Goal: Task Accomplishment & Management: Manage account settings

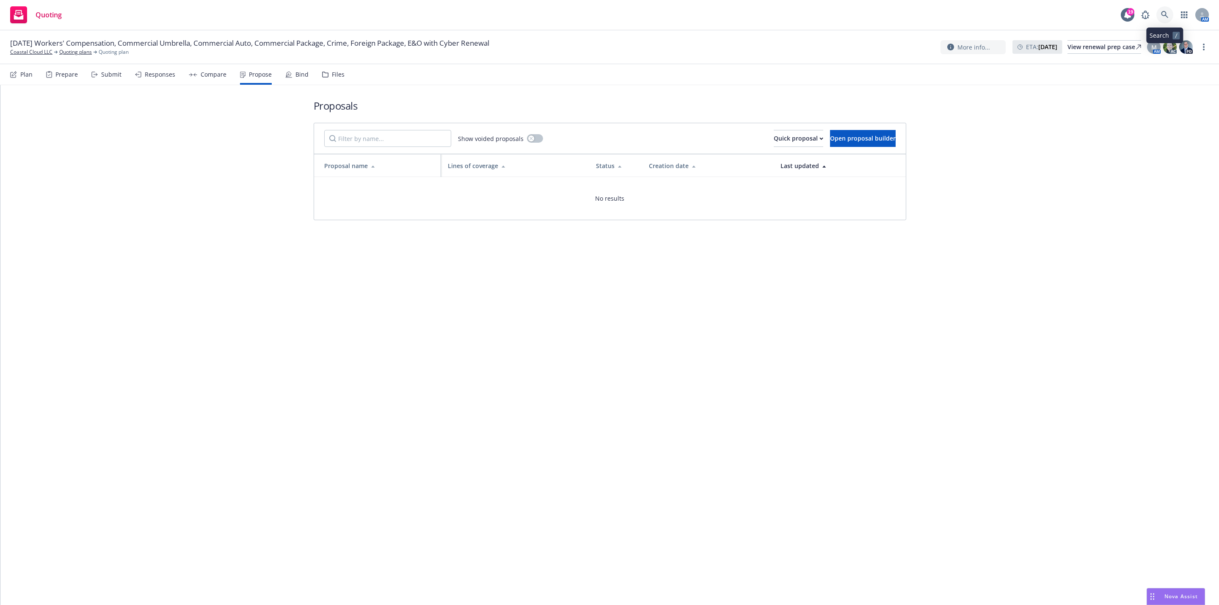
click at [1161, 21] on link at bounding box center [1165, 14] width 17 height 17
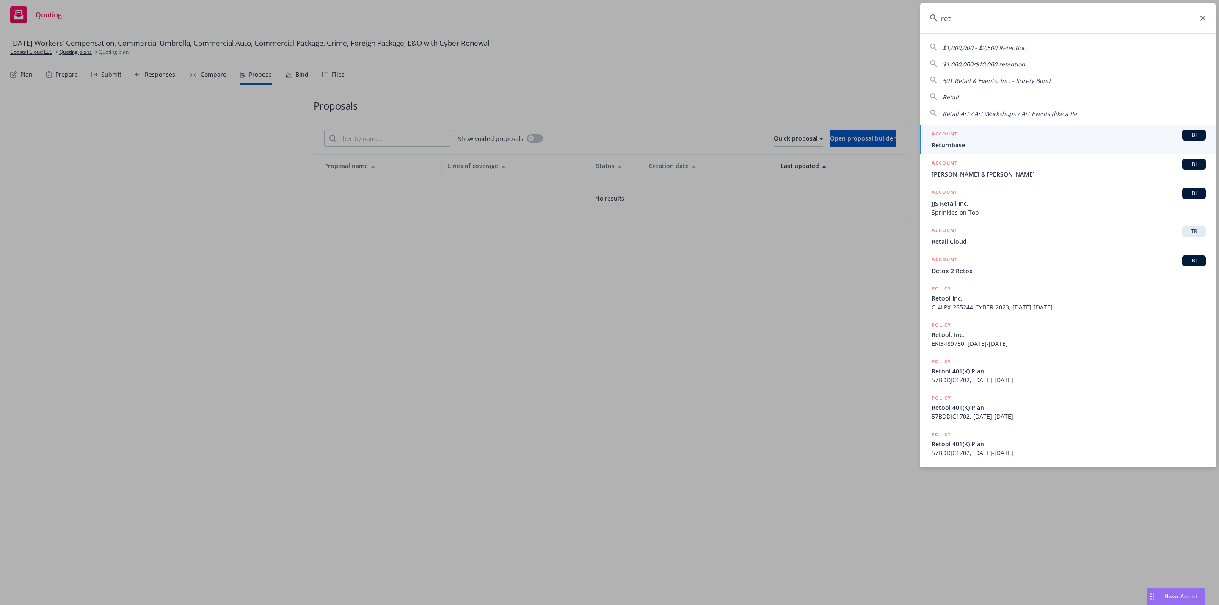
click at [1004, 31] on input "ret" at bounding box center [1068, 18] width 296 height 30
type input "retool"
click at [1034, 136] on div "ACCOUNT BI" at bounding box center [1069, 135] width 274 height 11
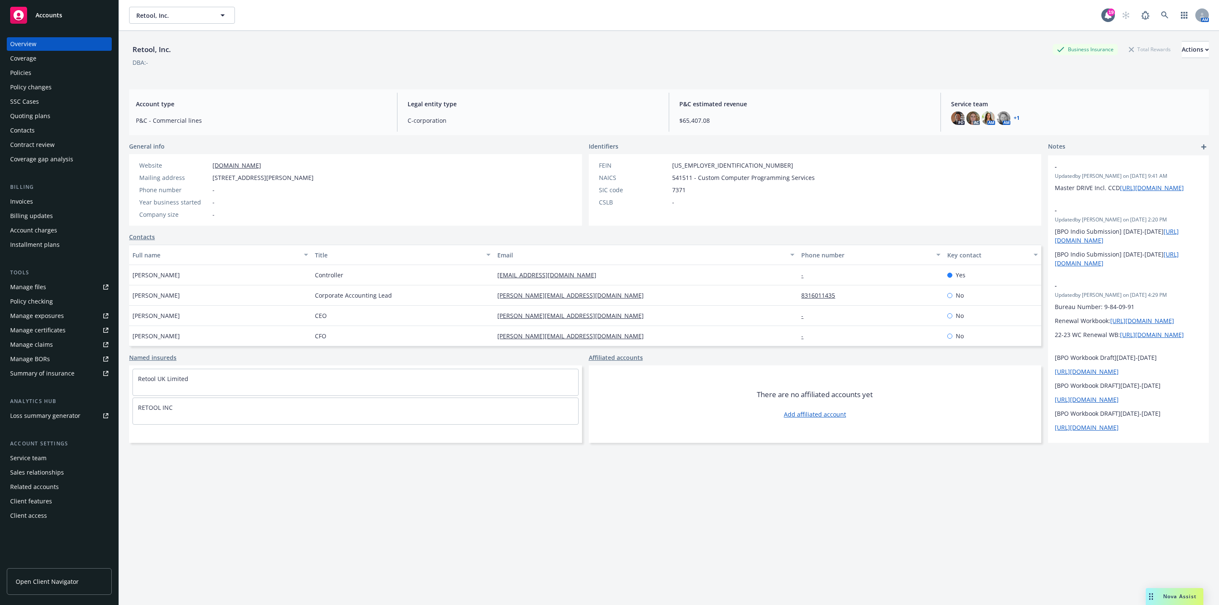
click at [45, 197] on div "Invoices" at bounding box center [59, 202] width 98 height 14
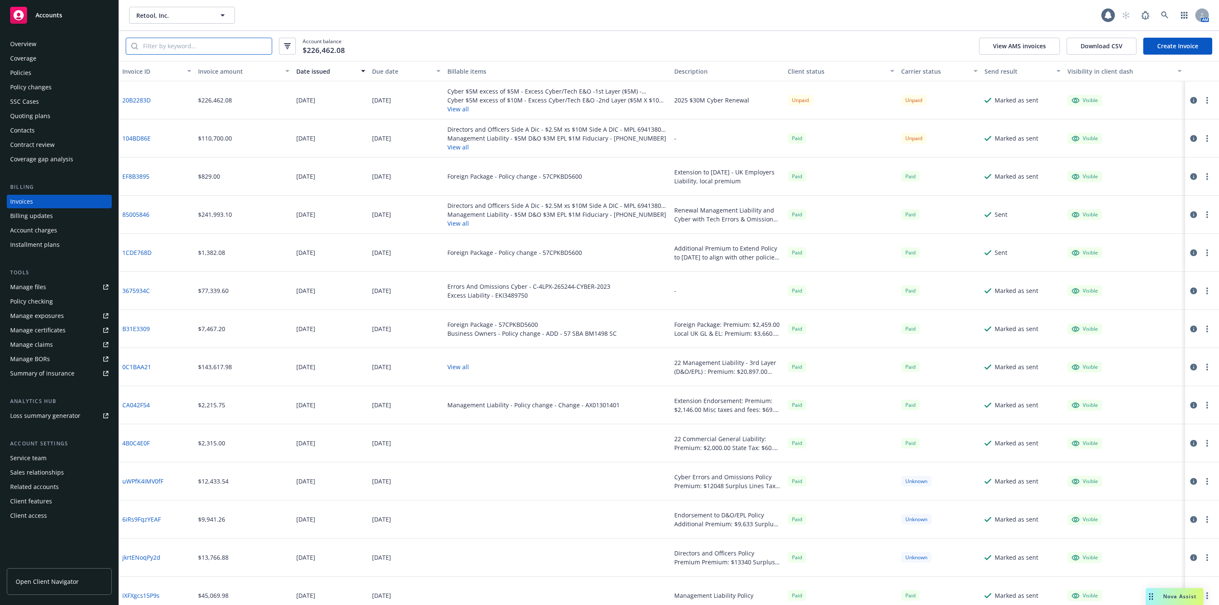
click at [192, 51] on input "search" at bounding box center [205, 46] width 134 height 16
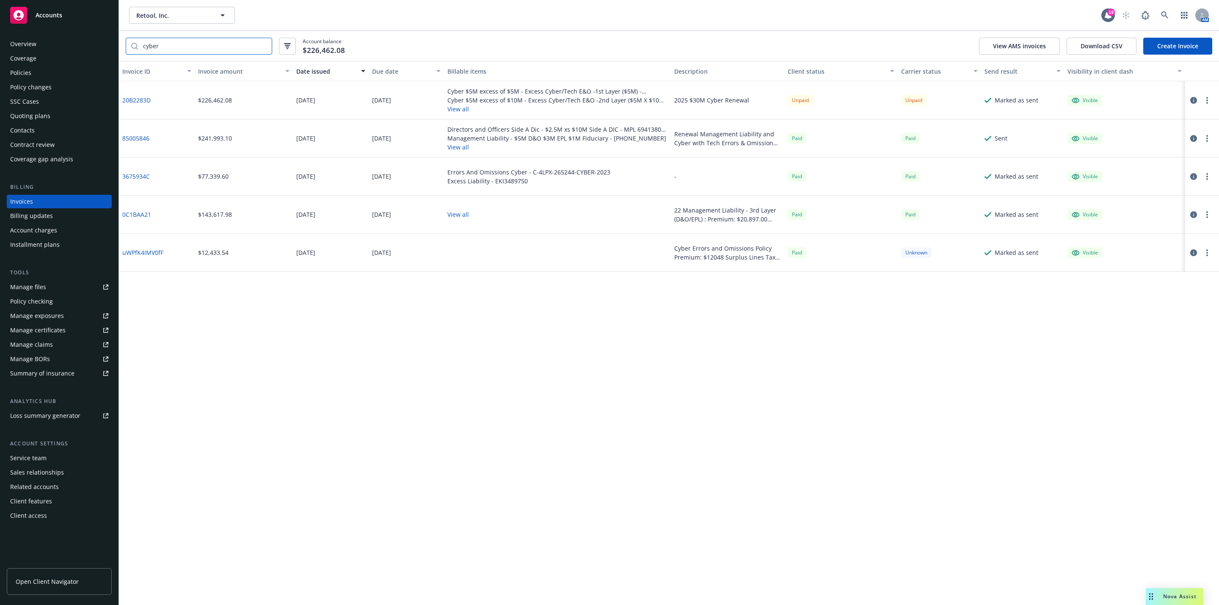
type input "cyber"
click at [136, 96] on link "20B2283D" at bounding box center [136, 100] width 28 height 9
click at [51, 295] on div "Policy checking" at bounding box center [31, 302] width 43 height 14
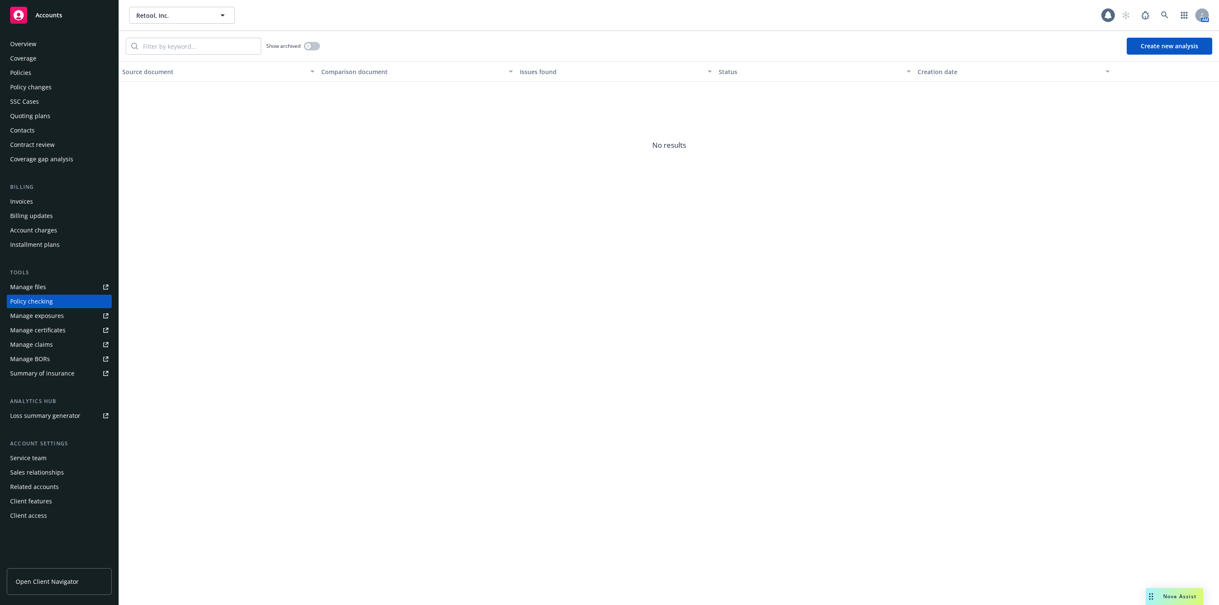
click at [1170, 47] on button "Create new analysis" at bounding box center [1170, 46] width 86 height 17
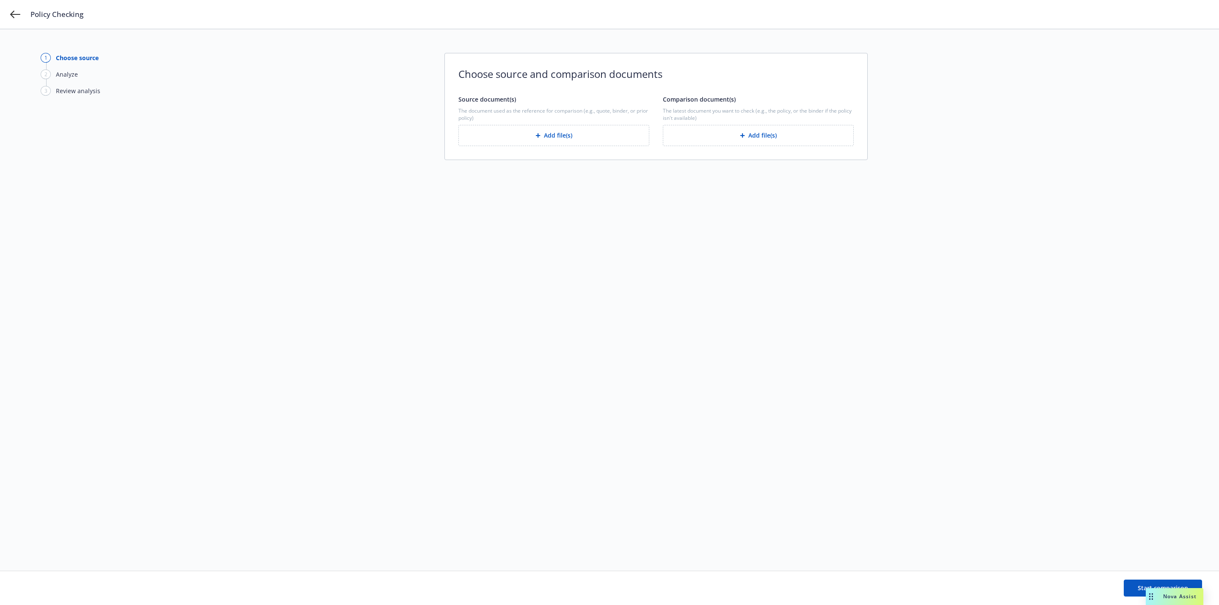
click at [773, 130] on button "Add file(s)" at bounding box center [758, 135] width 191 height 21
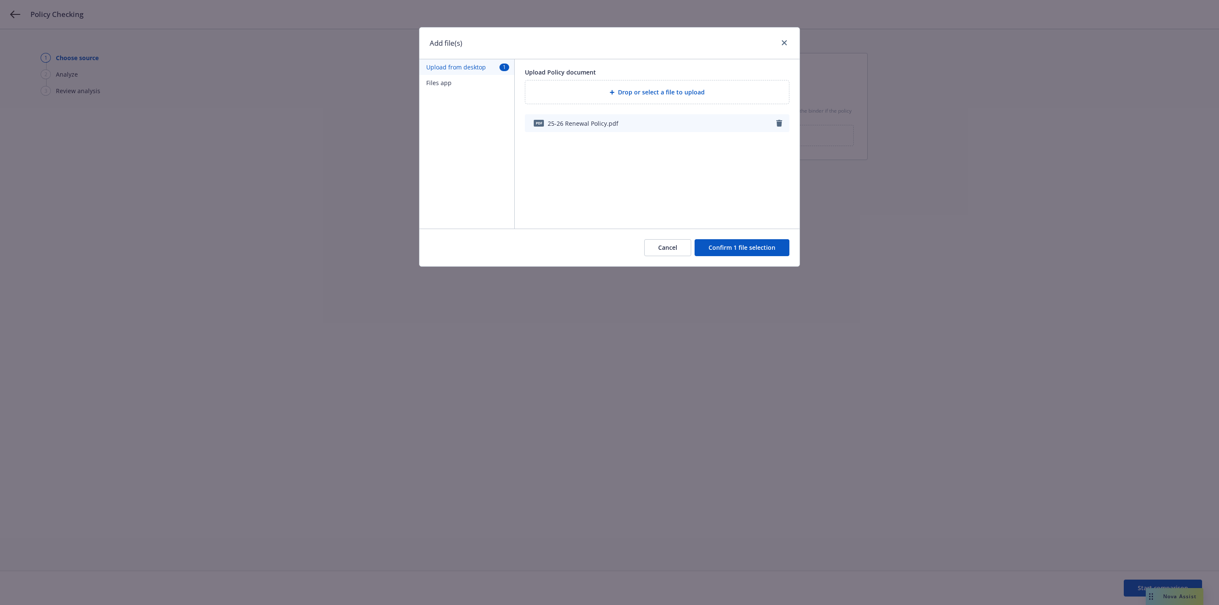
click at [738, 258] on div "Cancel Confirm 1 file selection" at bounding box center [610, 248] width 380 height 38
click at [744, 248] on button "Confirm 1 file selection" at bounding box center [742, 247] width 95 height 17
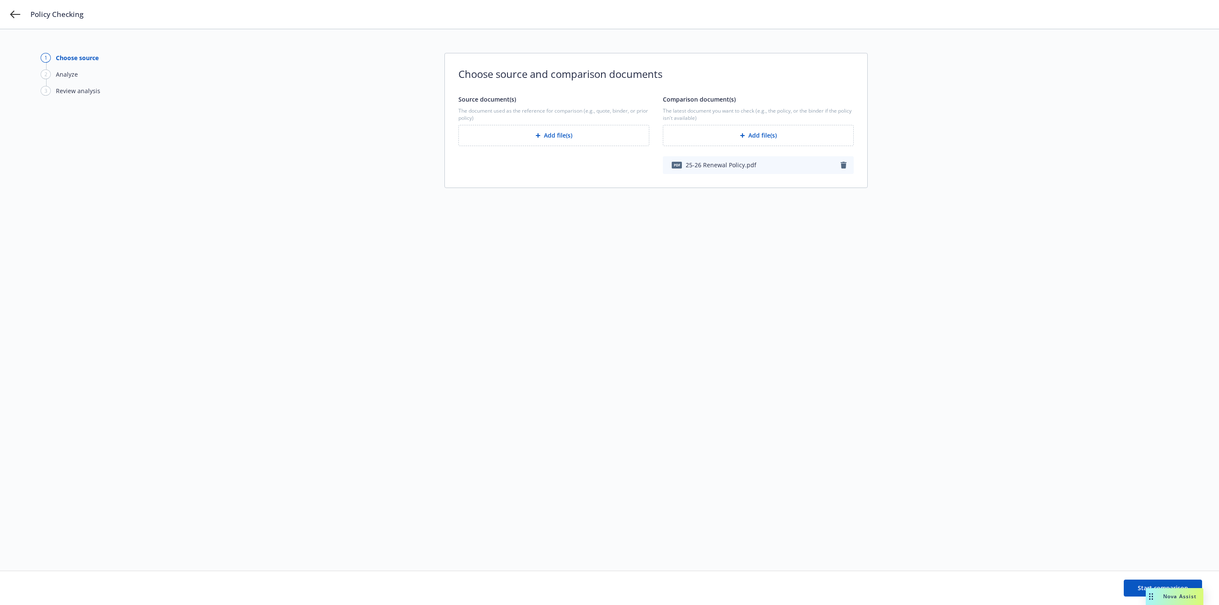
click at [524, 142] on button "Add file(s)" at bounding box center [554, 135] width 191 height 21
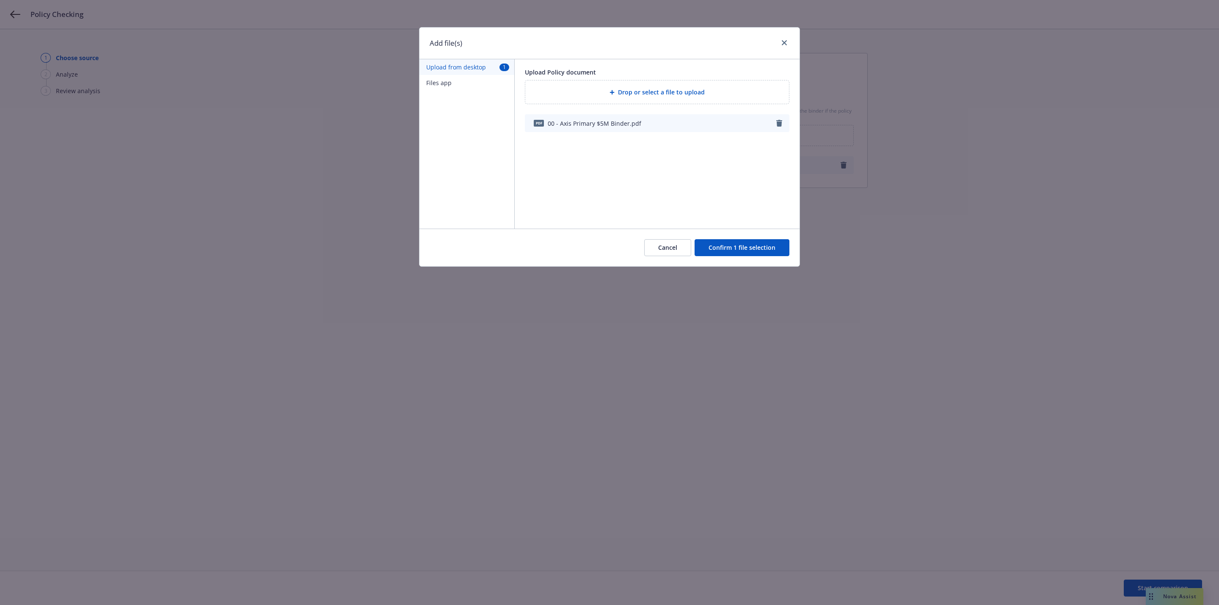
click at [753, 245] on button "Confirm 1 file selection" at bounding box center [742, 247] width 95 height 17
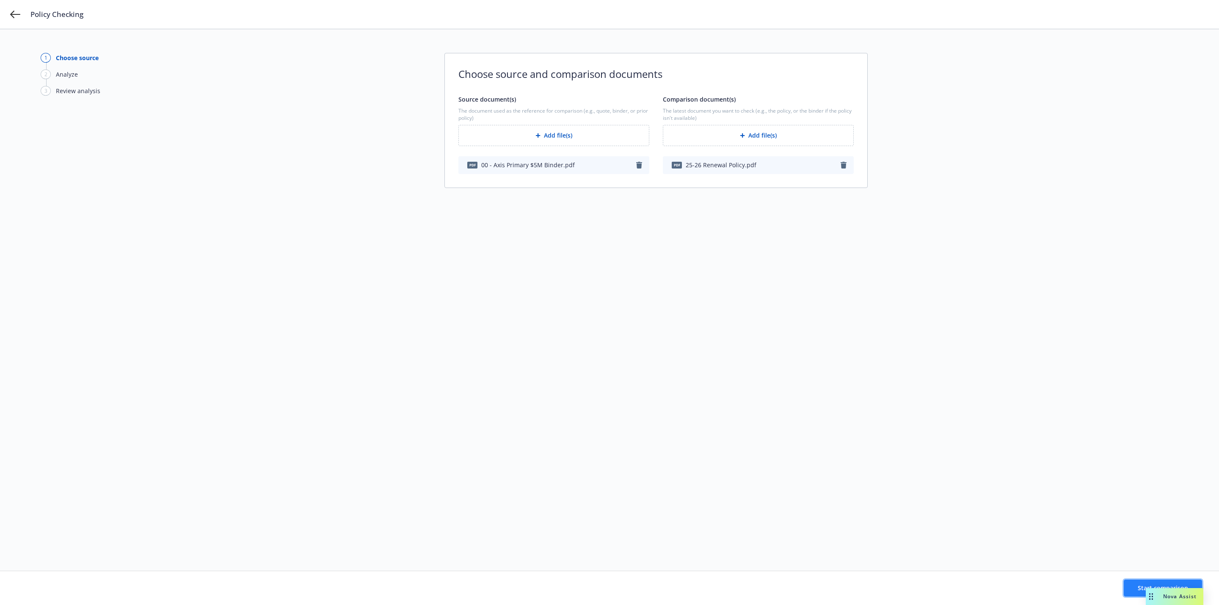
click at [1136, 586] on button "Start comparison" at bounding box center [1163, 588] width 78 height 17
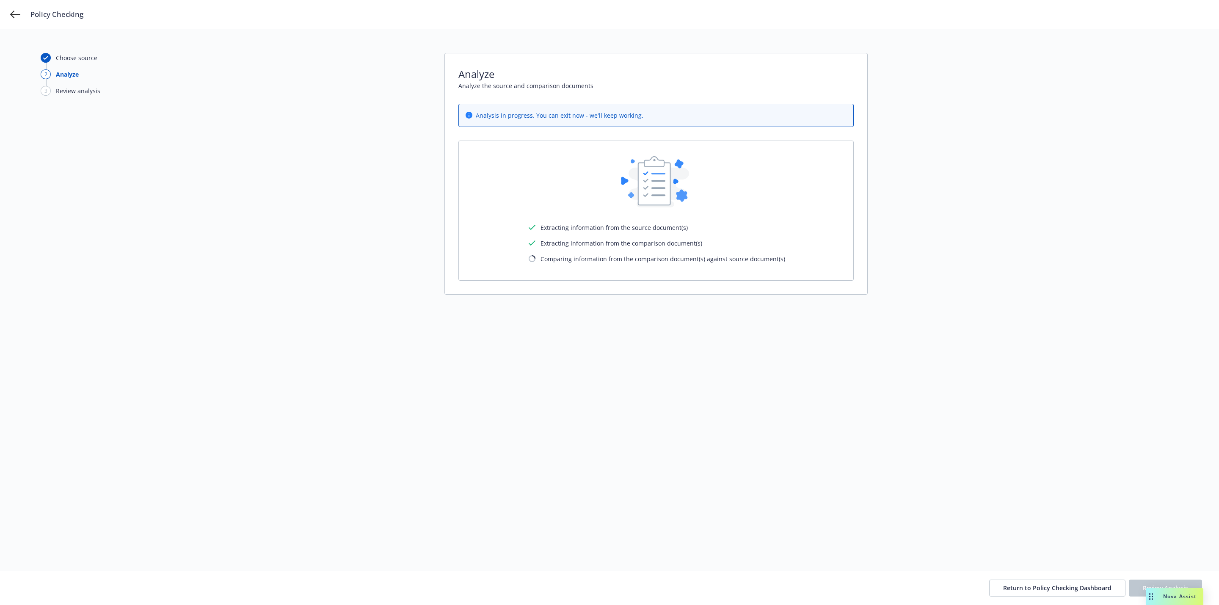
click at [290, 297] on div "Choose source 2 Analyze 3 Review analysis Analyze Analyze the source and compar…" at bounding box center [610, 300] width 1138 height 494
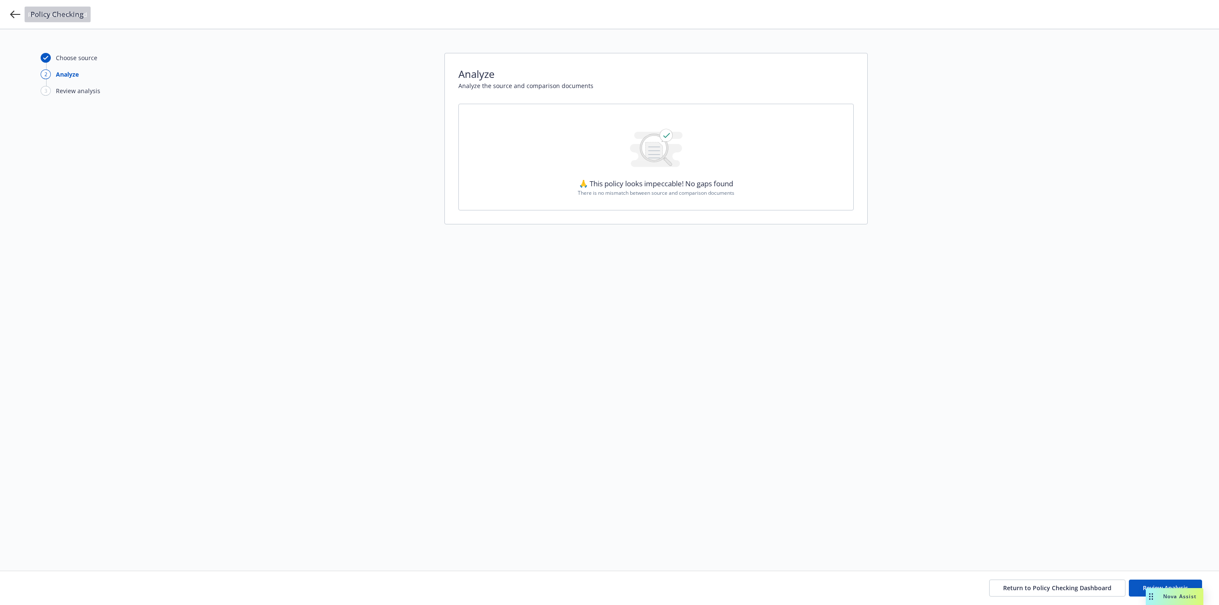
click at [23, 16] on div "Policy Checking" at bounding box center [609, 14] width 1219 height 29
click at [14, 17] on icon at bounding box center [15, 14] width 10 height 10
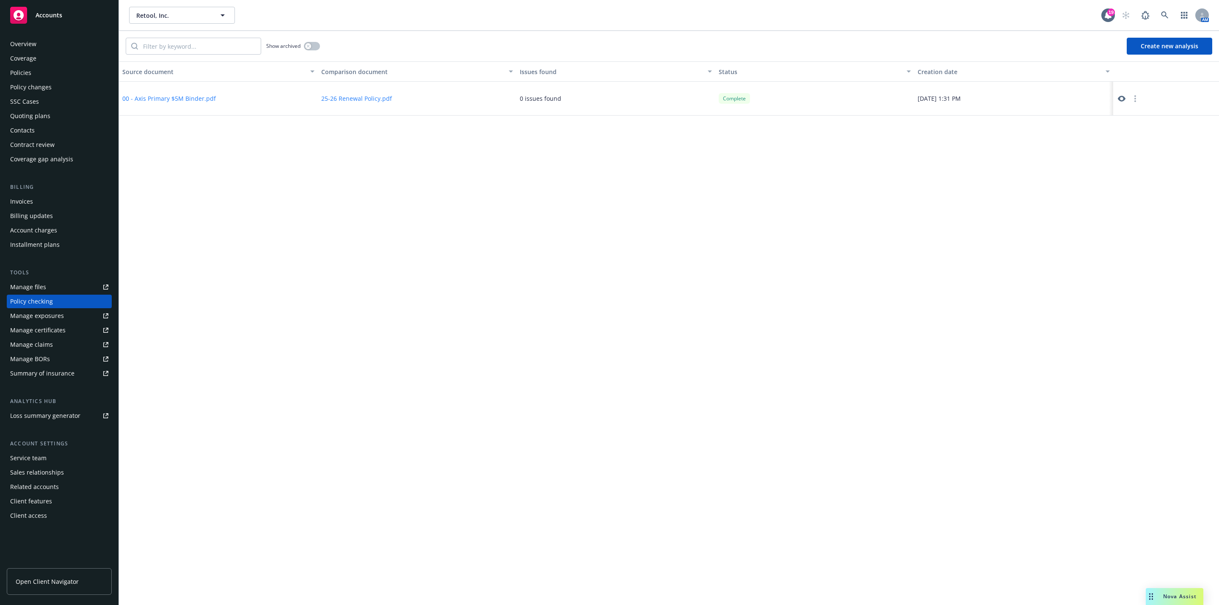
click at [685, 257] on div "Source document Comparison document Issues found Status Creation date 00 - Axis…" at bounding box center [669, 333] width 1100 height 544
click at [1160, 19] on link at bounding box center [1165, 15] width 17 height 17
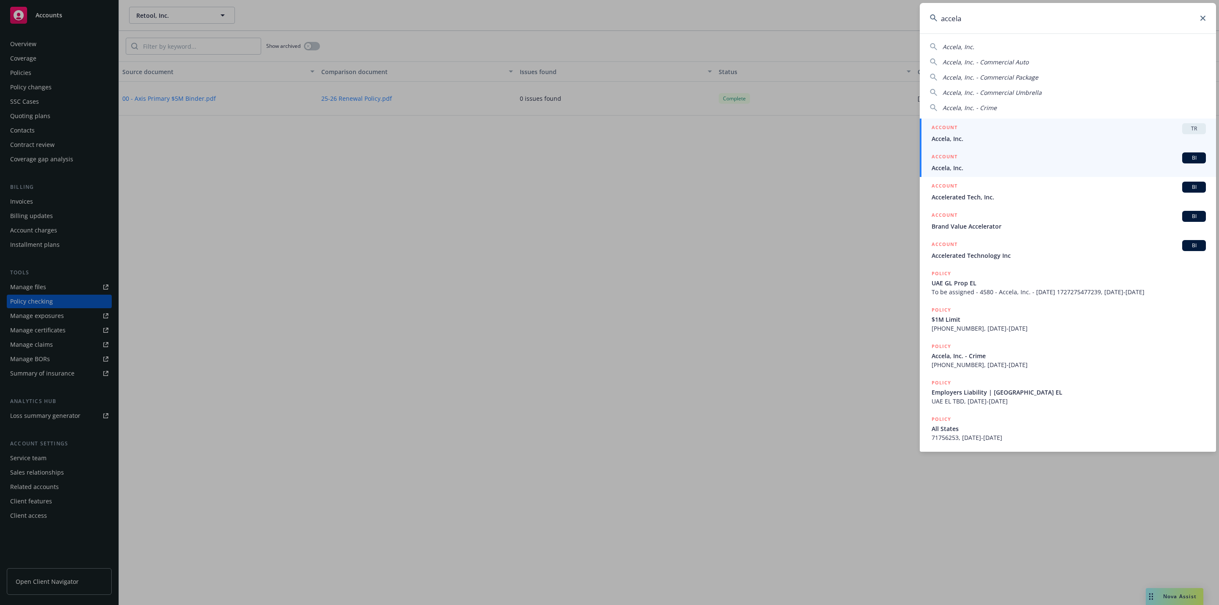
type input "accela"
click at [1027, 160] on div "ACCOUNT BI" at bounding box center [1069, 157] width 274 height 11
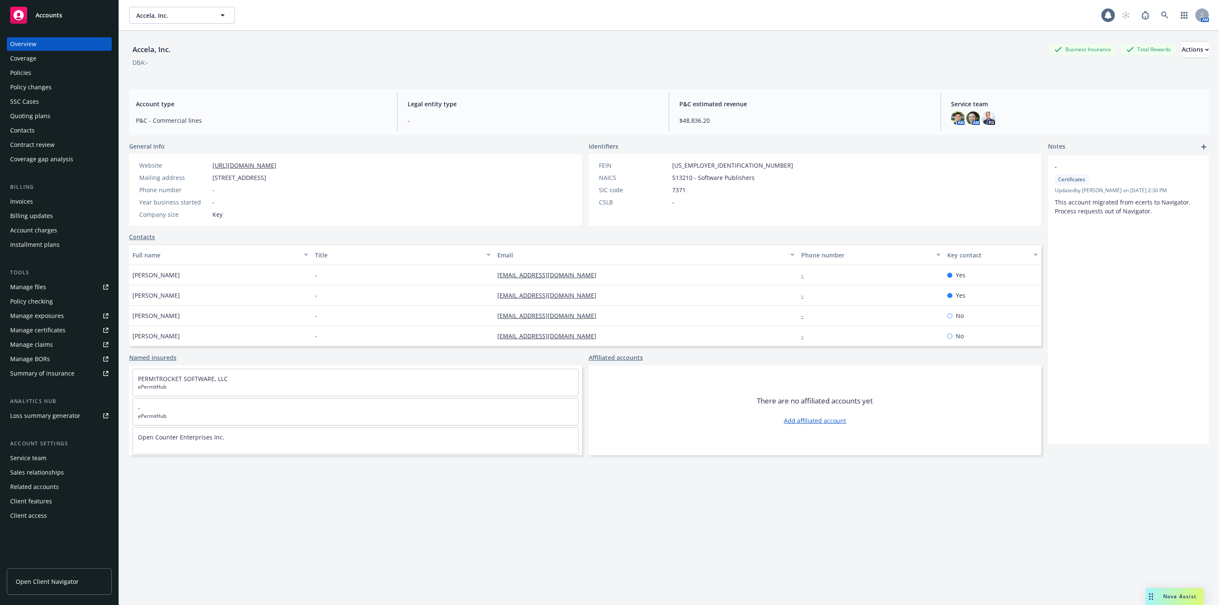
click at [37, 303] on div "Policy checking" at bounding box center [31, 302] width 43 height 14
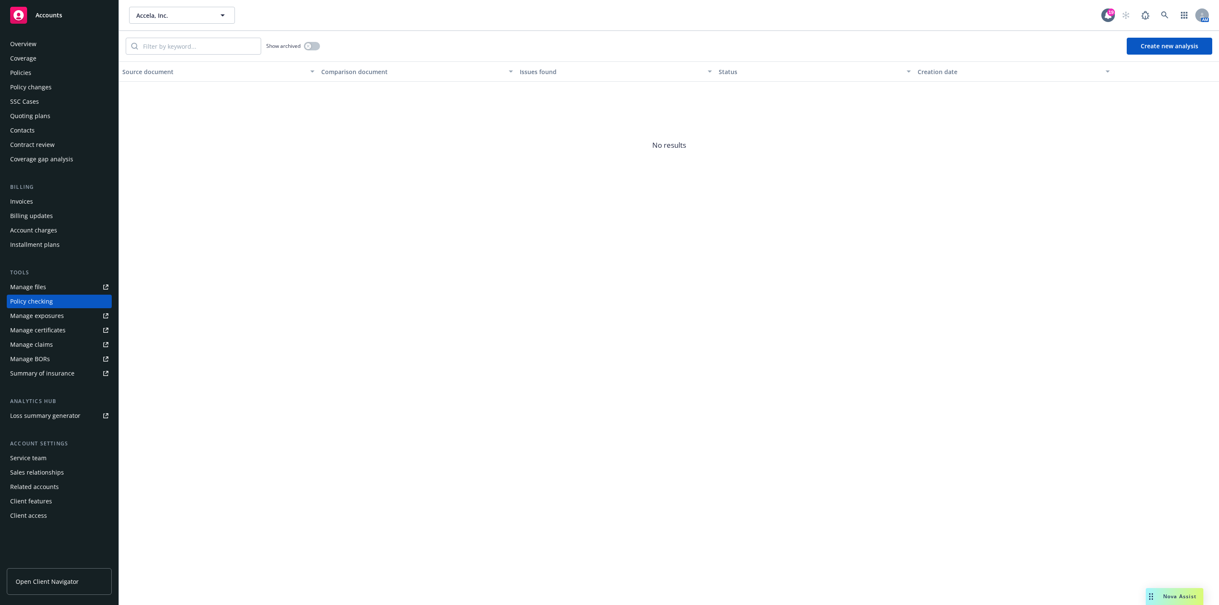
click at [1148, 49] on button "Create new analysis" at bounding box center [1170, 46] width 86 height 17
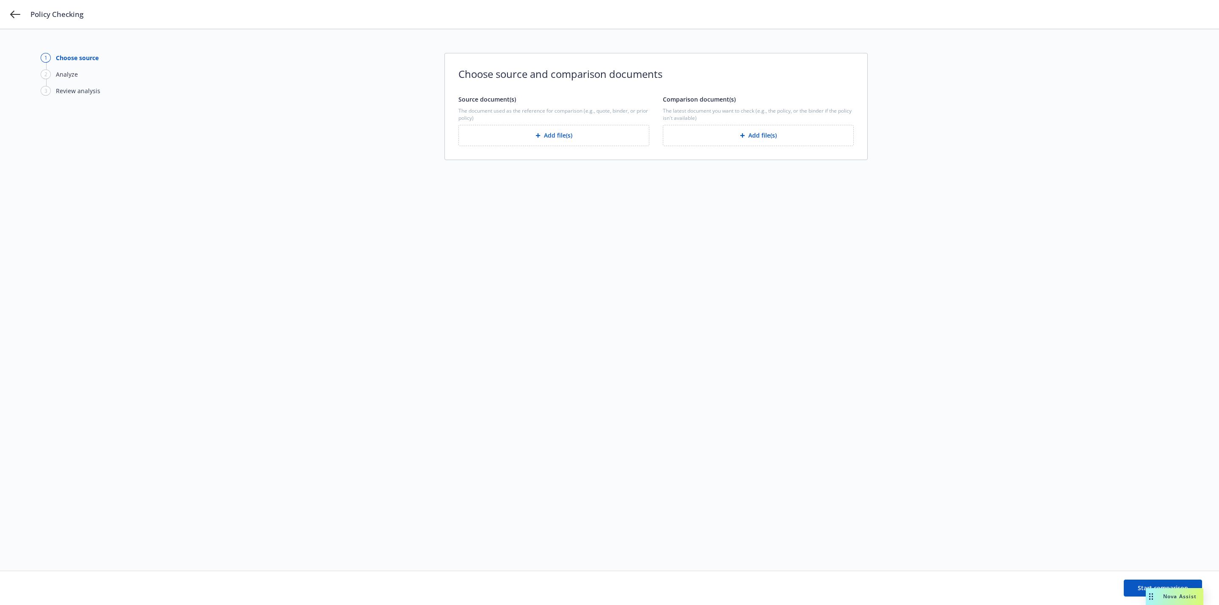
click at [757, 136] on button "Add file(s)" at bounding box center [758, 135] width 191 height 21
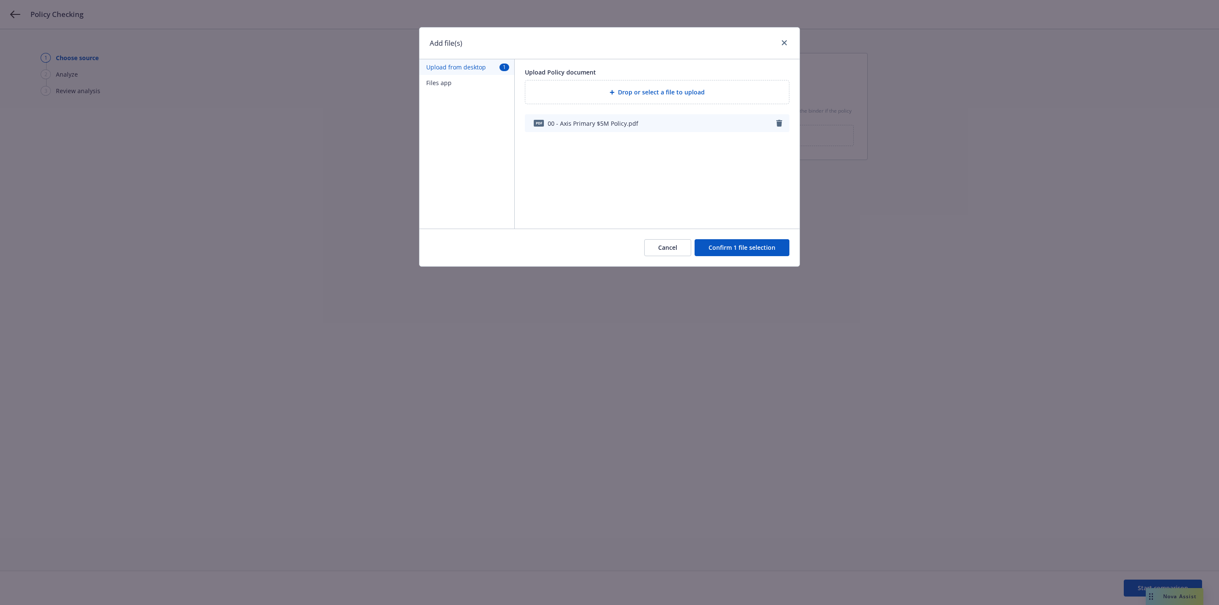
click at [736, 251] on button "Confirm 1 file selection" at bounding box center [742, 247] width 95 height 17
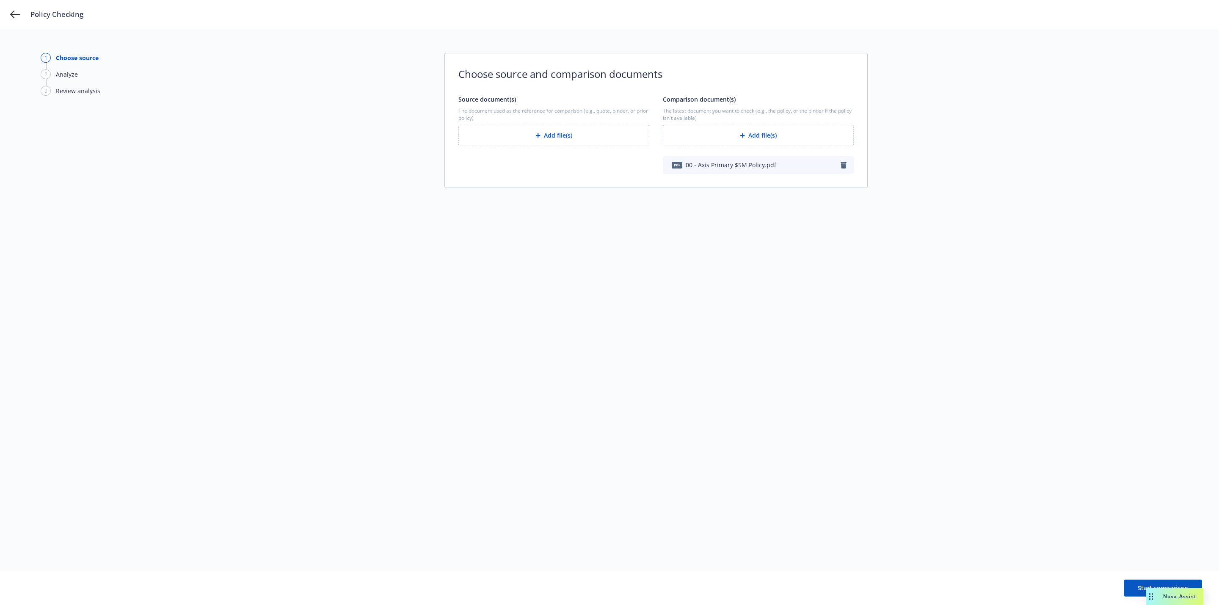
click at [542, 133] on button "Add file(s)" at bounding box center [554, 135] width 191 height 21
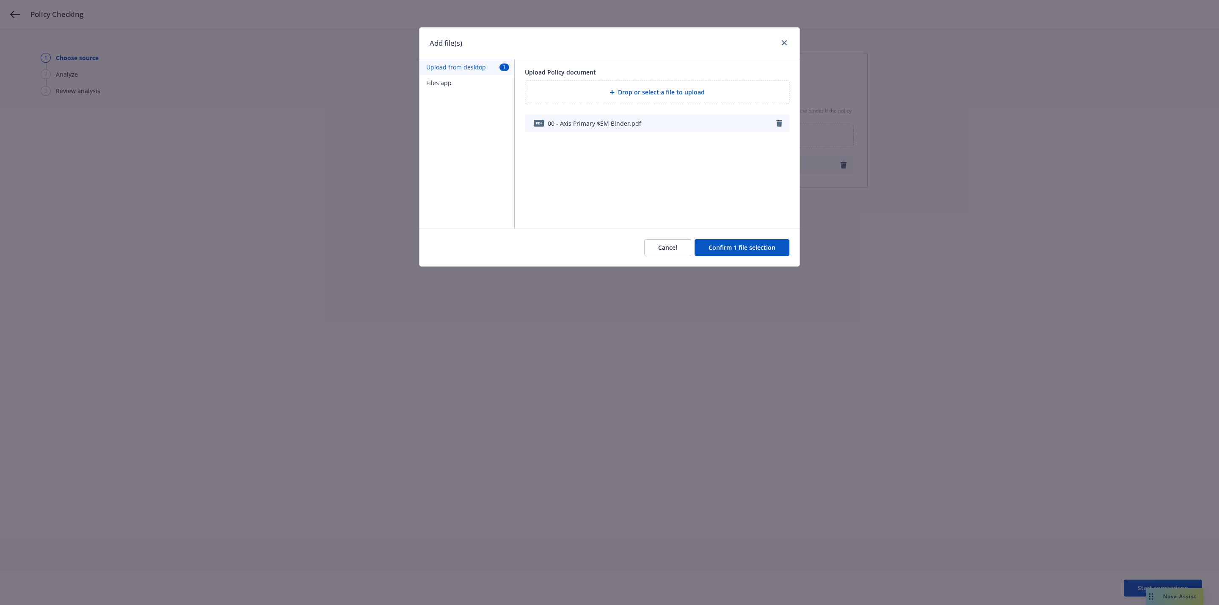
click at [740, 244] on button "Confirm 1 file selection" at bounding box center [742, 247] width 95 height 17
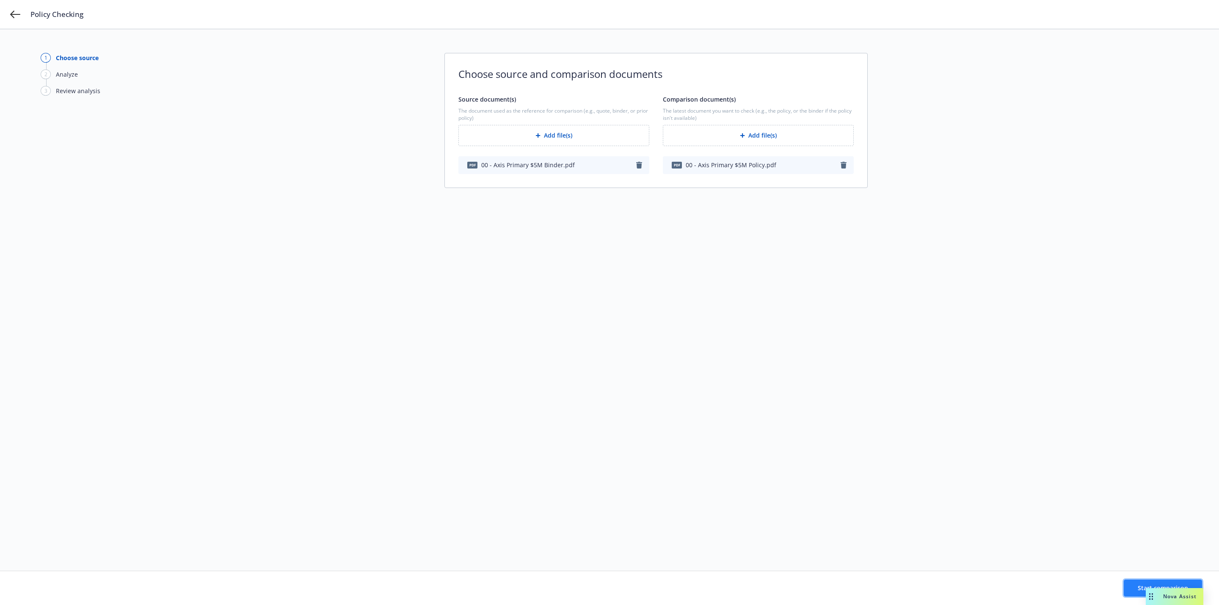
click at [1129, 591] on button "Start comparison" at bounding box center [1163, 588] width 78 height 17
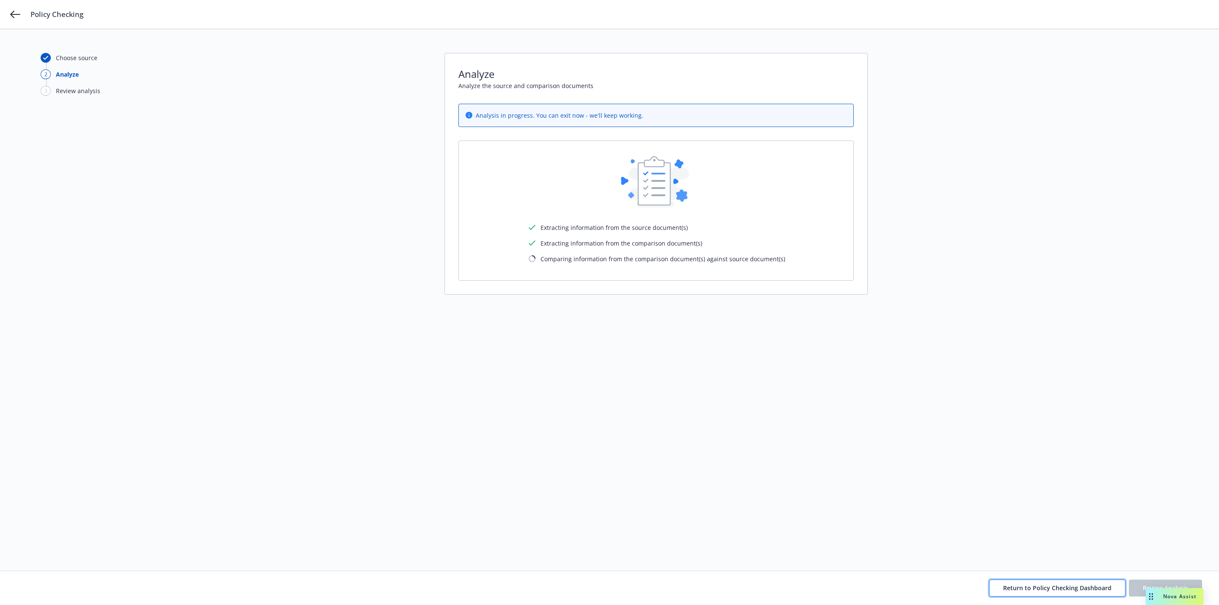
click at [1079, 582] on button "Return to Policy Checking Dashboard" at bounding box center [1058, 588] width 136 height 17
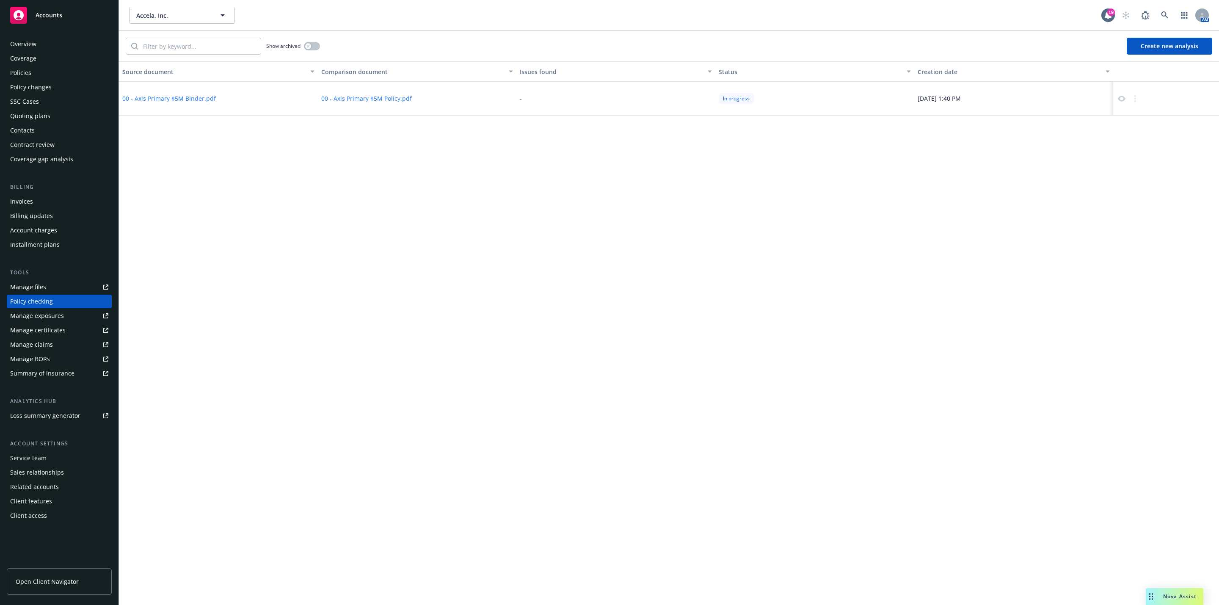
click at [182, 96] on button "00 - Axis Primary $5M Binder.pdf" at bounding box center [169, 98] width 94 height 9
click at [1156, 51] on button "Create new analysis" at bounding box center [1170, 46] width 86 height 17
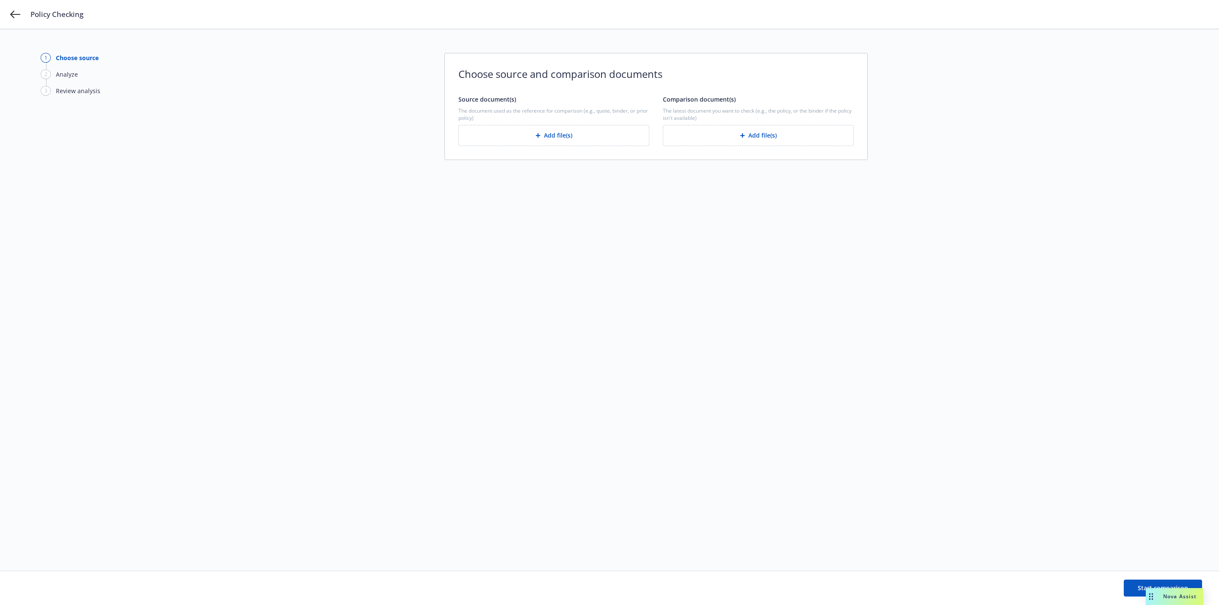
click at [763, 129] on button "Add file(s)" at bounding box center [758, 135] width 191 height 21
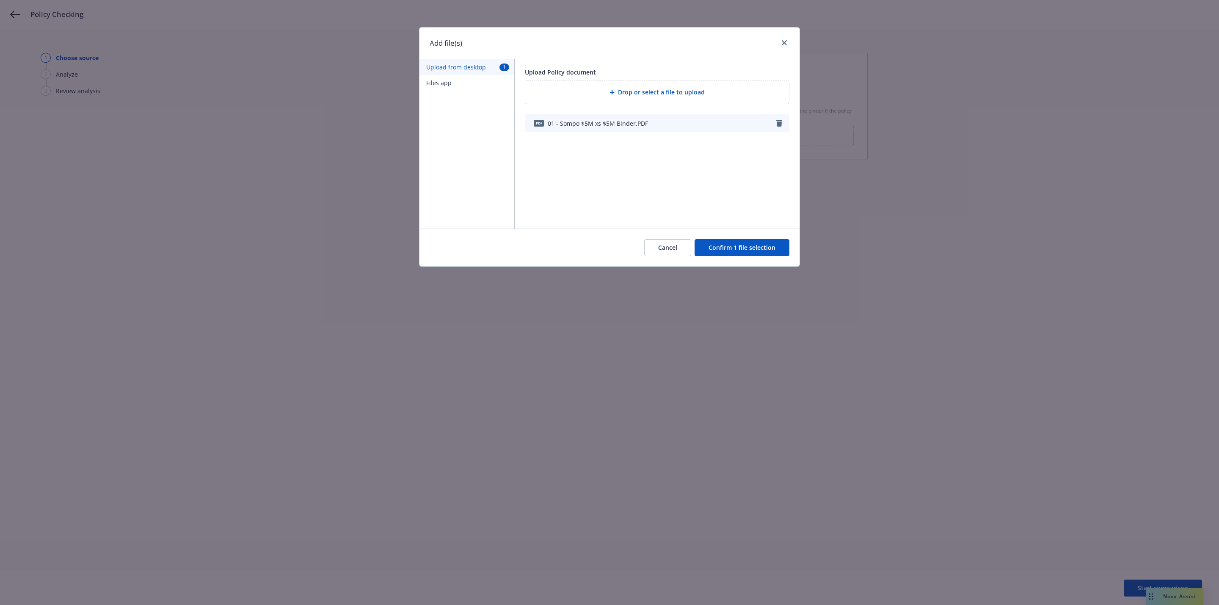
click at [752, 241] on button "Confirm 1 file selection" at bounding box center [742, 247] width 95 height 17
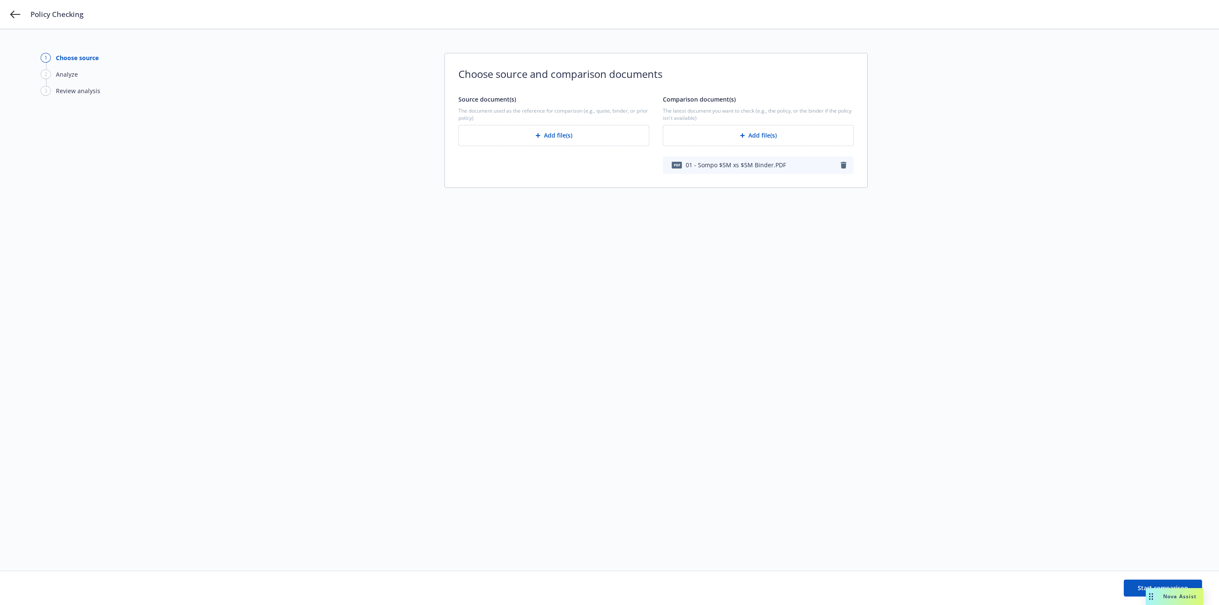
click at [568, 136] on button "Add file(s)" at bounding box center [554, 135] width 191 height 21
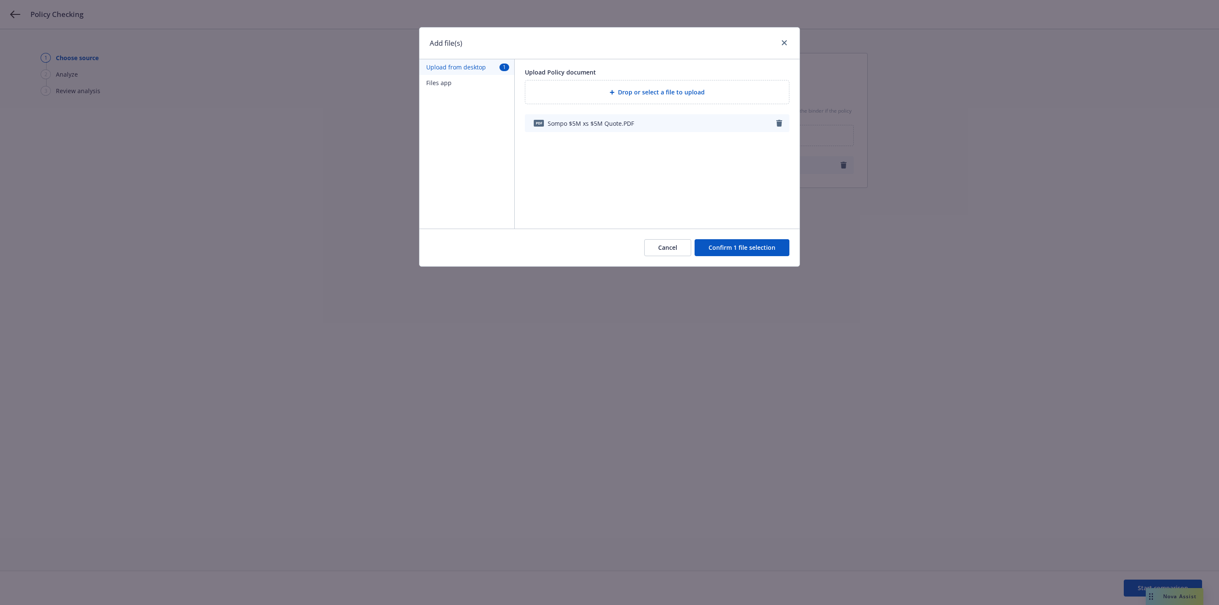
click at [747, 244] on button "Confirm 1 file selection" at bounding box center [742, 247] width 95 height 17
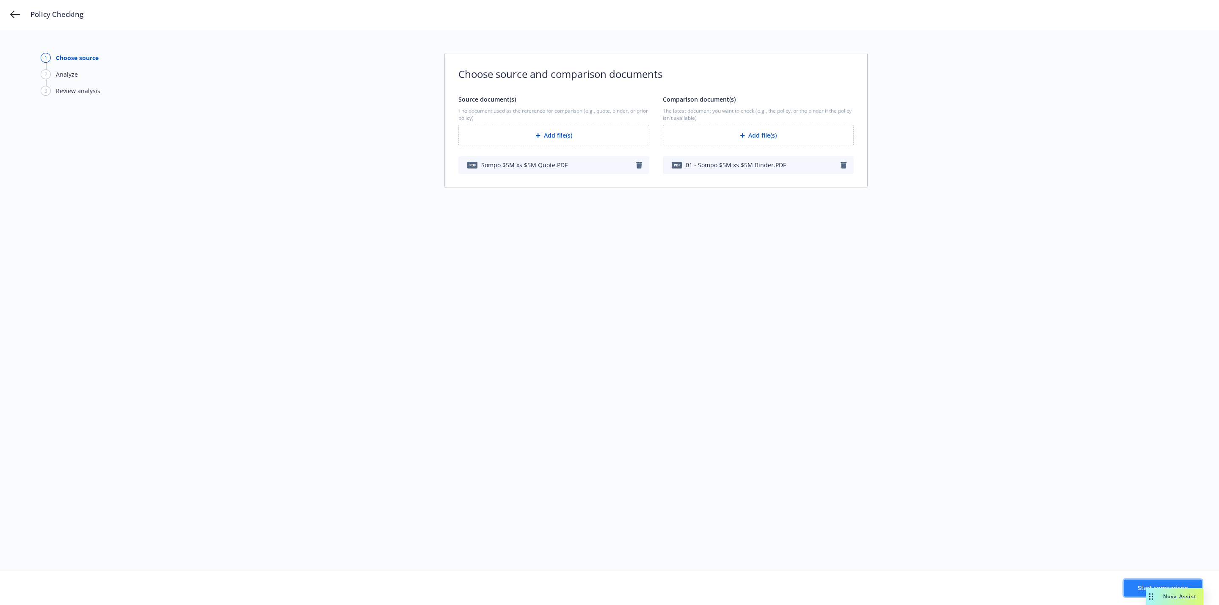
click at [1131, 587] on button "Start comparison" at bounding box center [1163, 588] width 78 height 17
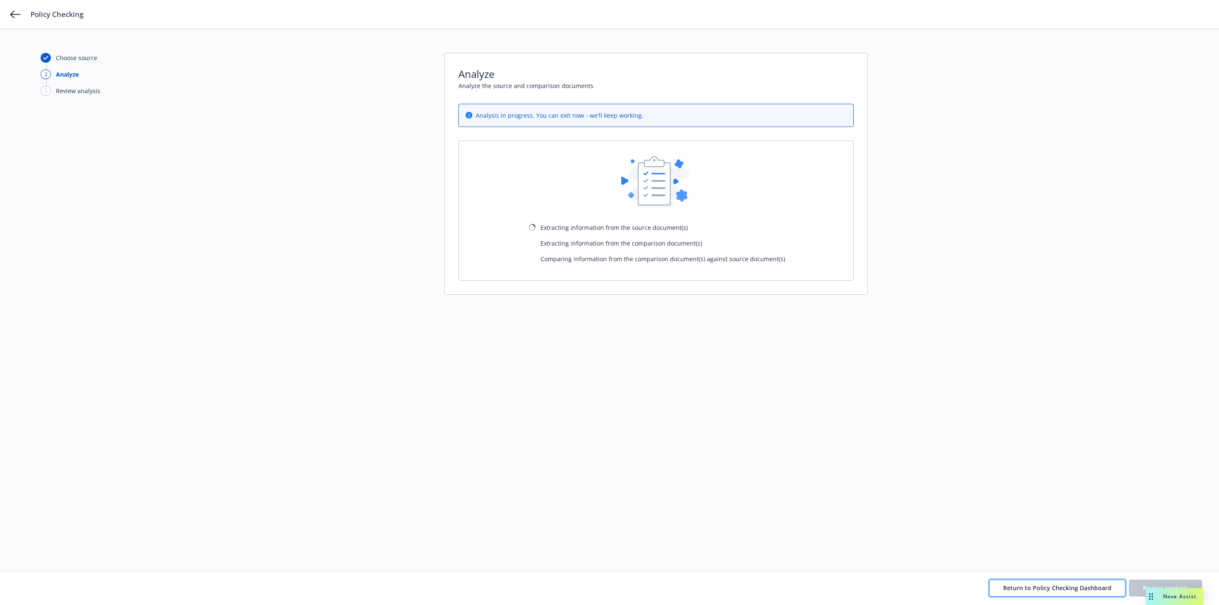
click at [1031, 581] on button "Return to Policy Checking Dashboard" at bounding box center [1058, 588] width 136 height 17
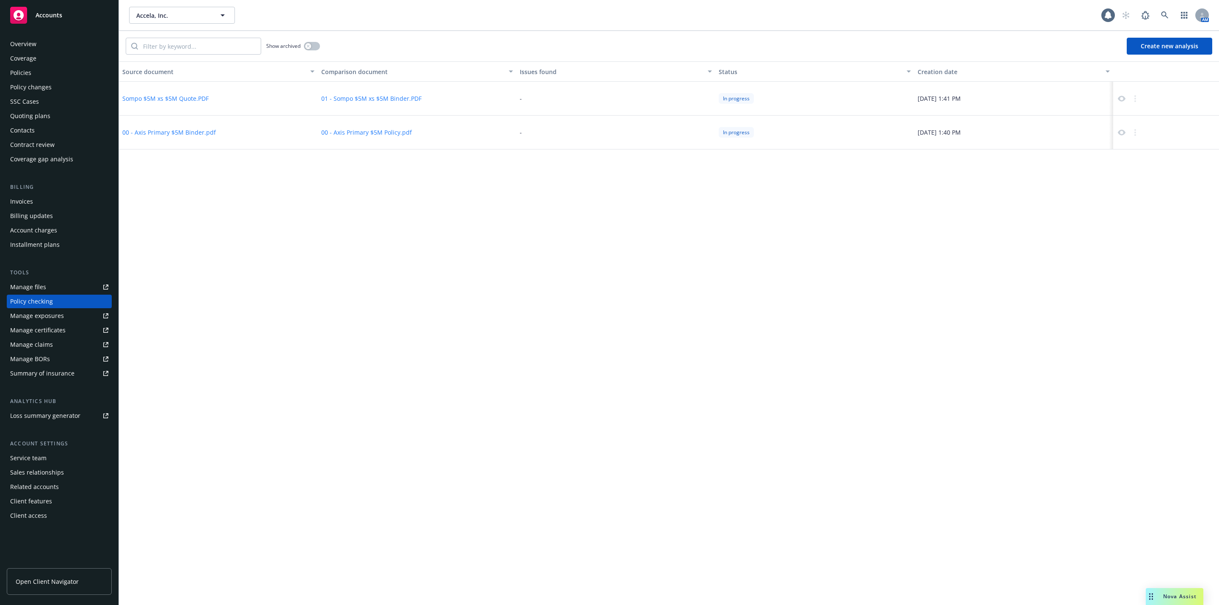
click at [967, 437] on div "Source document Comparison document Issues found Status Creation date Sompo $5M…" at bounding box center [669, 333] width 1100 height 544
click at [453, 390] on div "Source document Comparison document Issues found Status Creation date Sompo $5M…" at bounding box center [669, 333] width 1100 height 544
click at [455, 389] on div "Source document Comparison document Issues found Status Creation date Sompo $5M…" at bounding box center [669, 333] width 1100 height 544
click at [768, 290] on div "Source document Comparison document Issues found Status Creation date Sompo $5M…" at bounding box center [669, 333] width 1100 height 544
click at [1119, 96] on icon at bounding box center [1122, 99] width 8 height 8
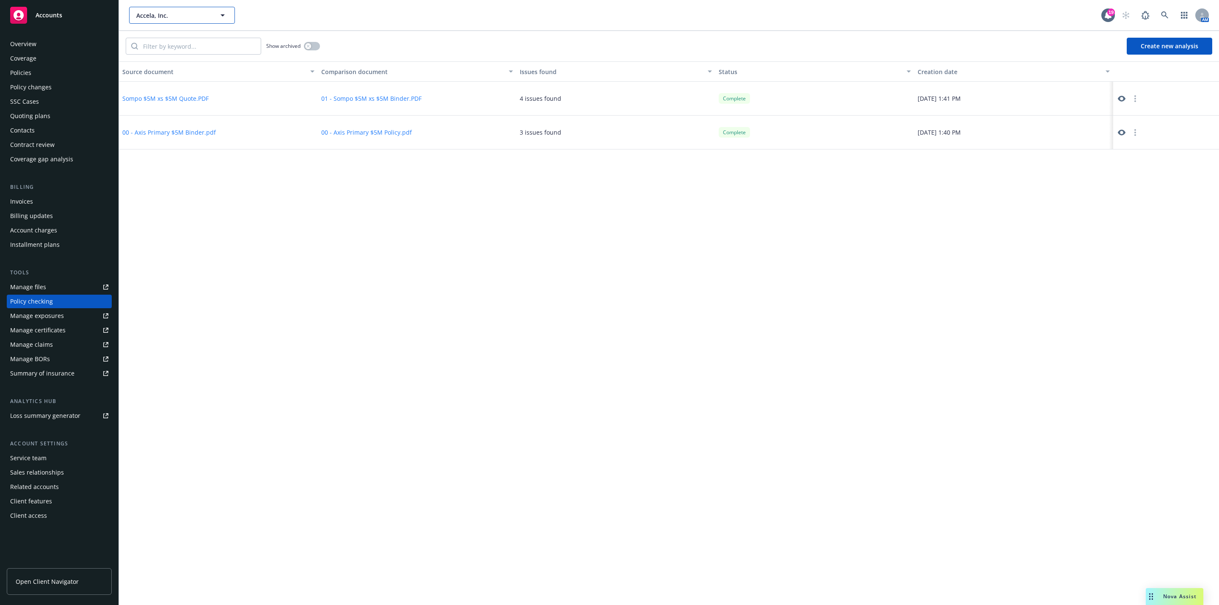
click at [173, 11] on span "Accela, Inc." at bounding box center [172, 15] width 73 height 9
type input "altera"
click at [1165, 14] on icon at bounding box center [1165, 15] width 8 height 8
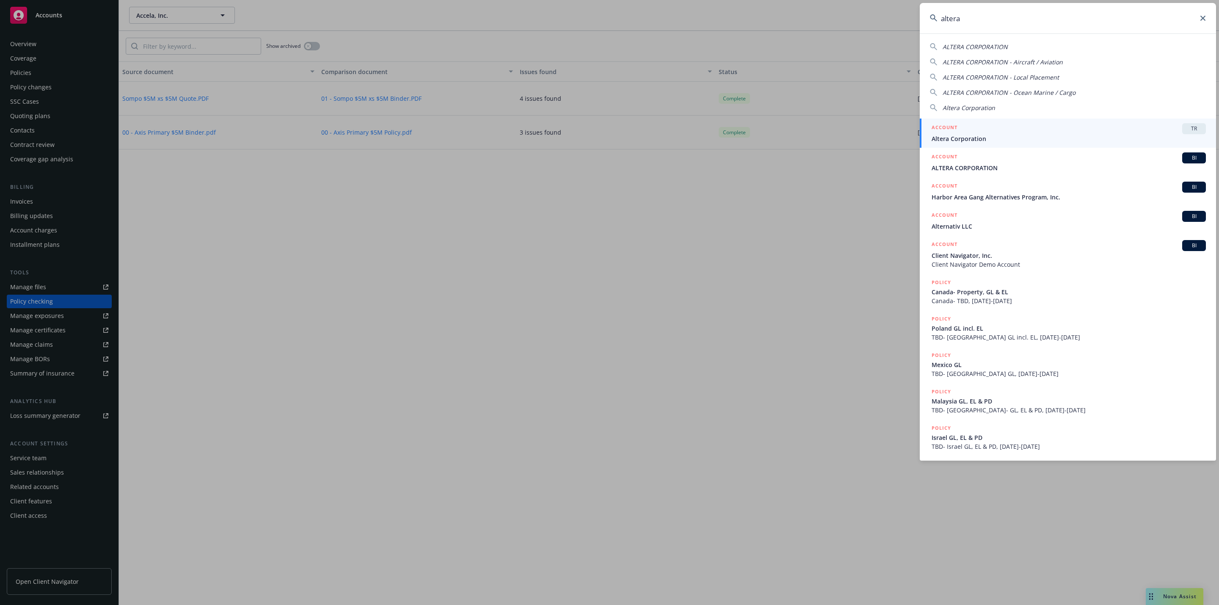
type input "altera"
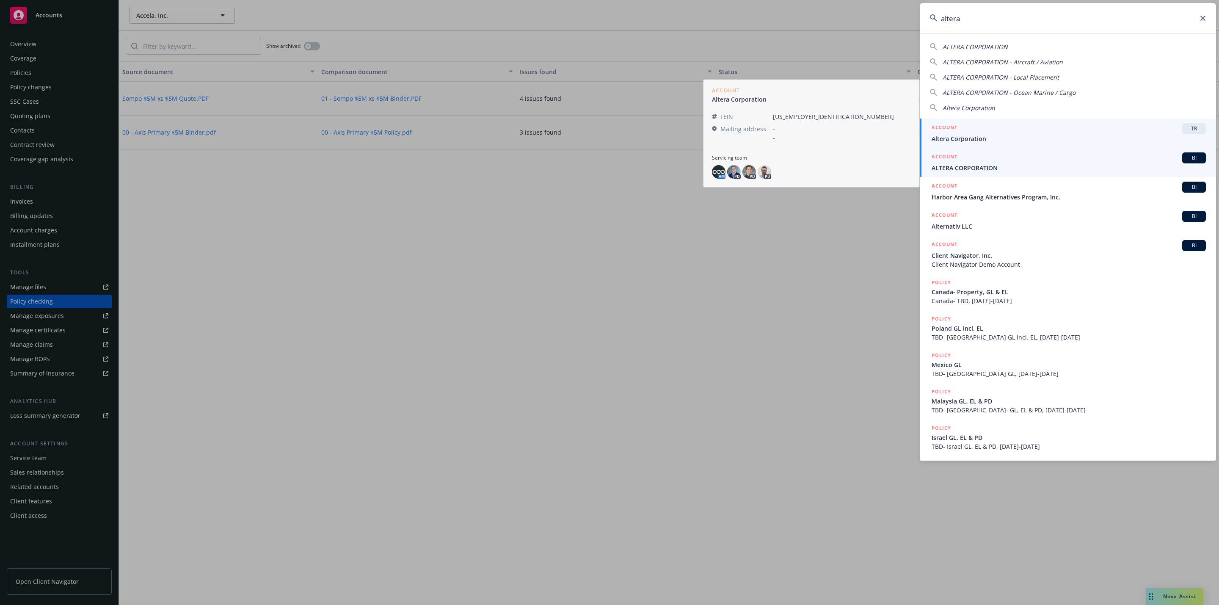
click at [1045, 164] on span "ALTERA CORPORATION" at bounding box center [1069, 167] width 274 height 9
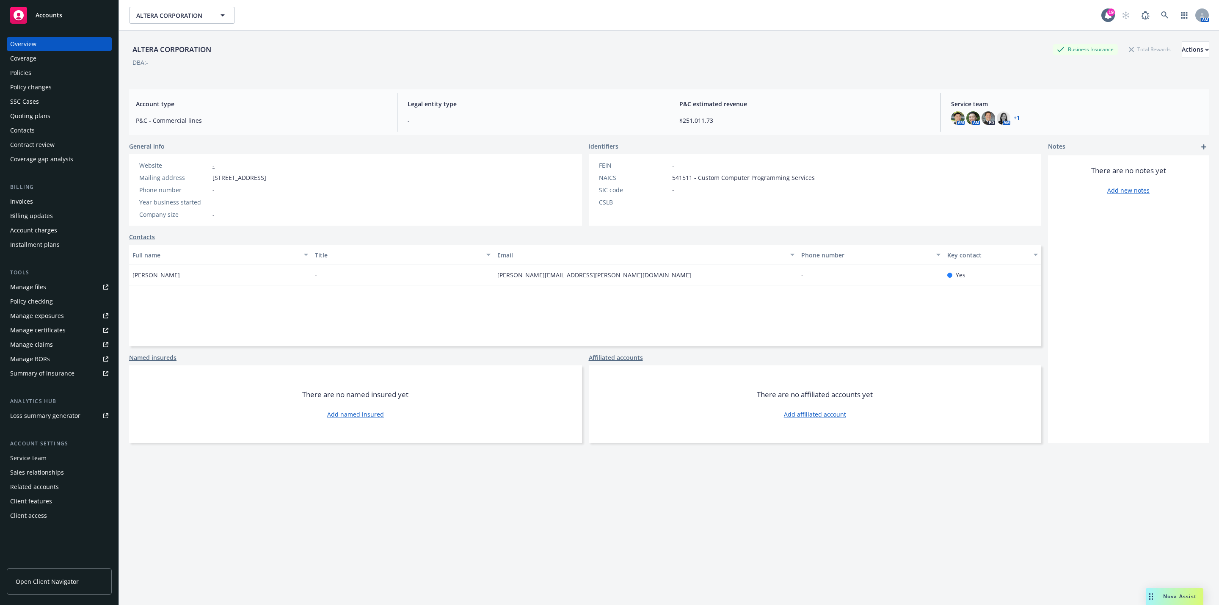
click at [61, 304] on div "Policy checking" at bounding box center [59, 302] width 98 height 14
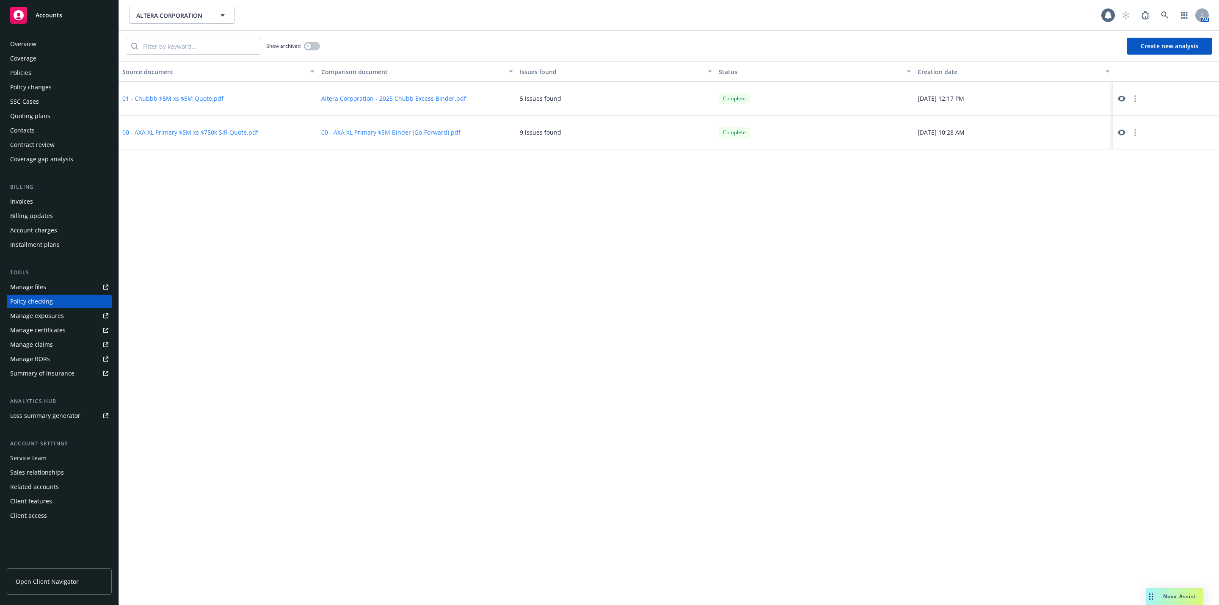
click at [1164, 47] on button "Create new analysis" at bounding box center [1170, 46] width 86 height 17
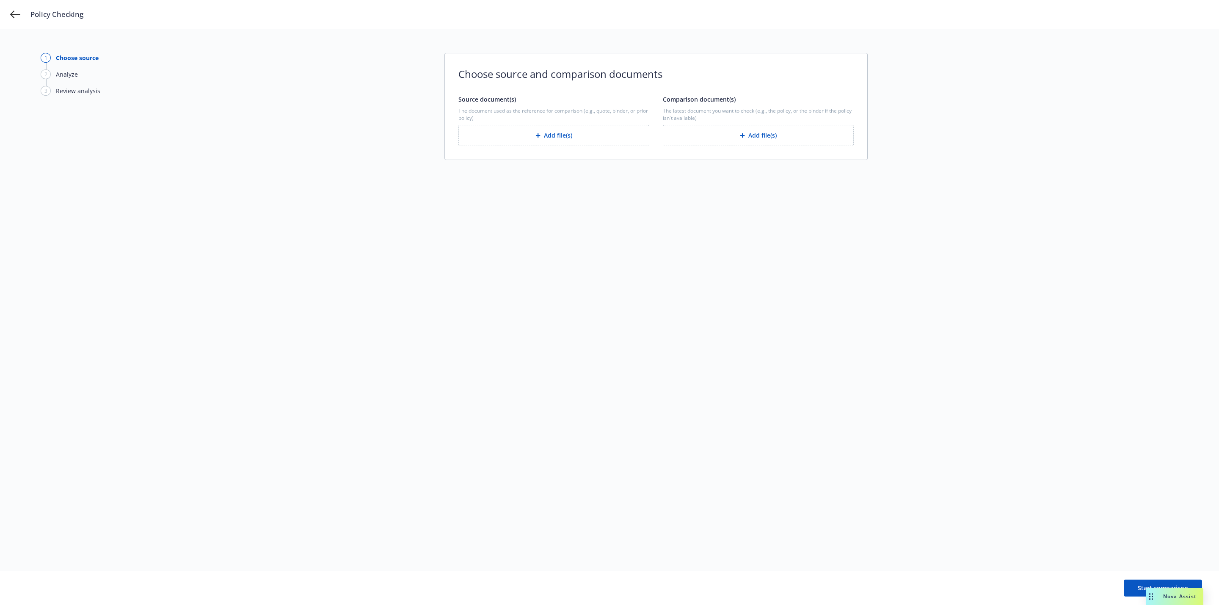
click at [763, 139] on button "Add file(s)" at bounding box center [758, 135] width 191 height 21
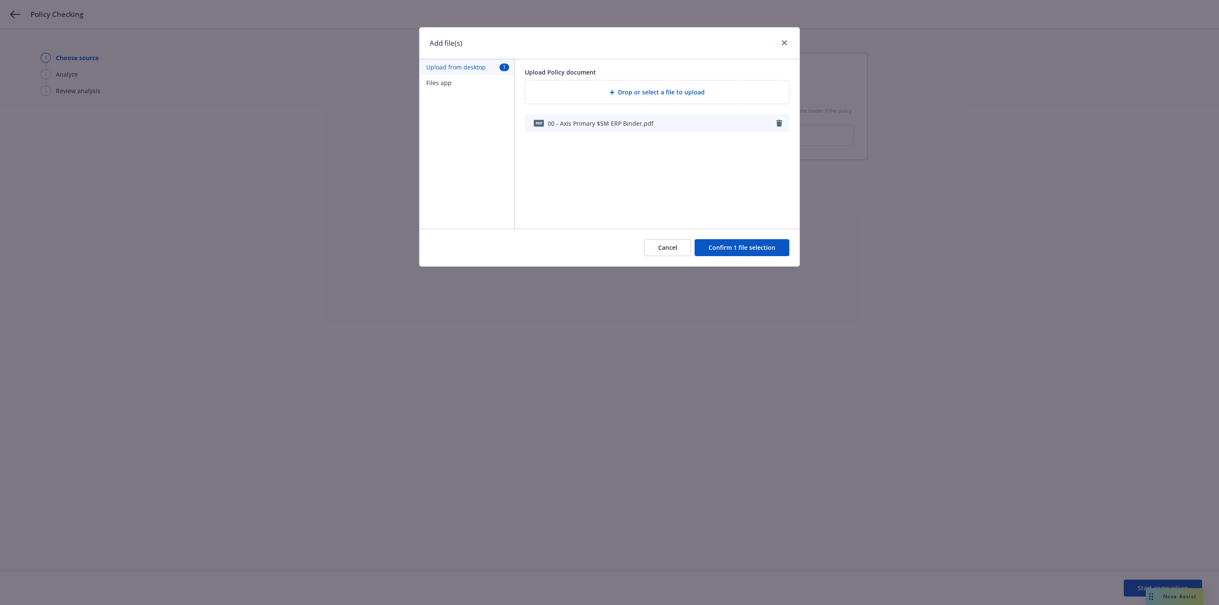
click at [737, 246] on button "Confirm 1 file selection" at bounding box center [742, 247] width 95 height 17
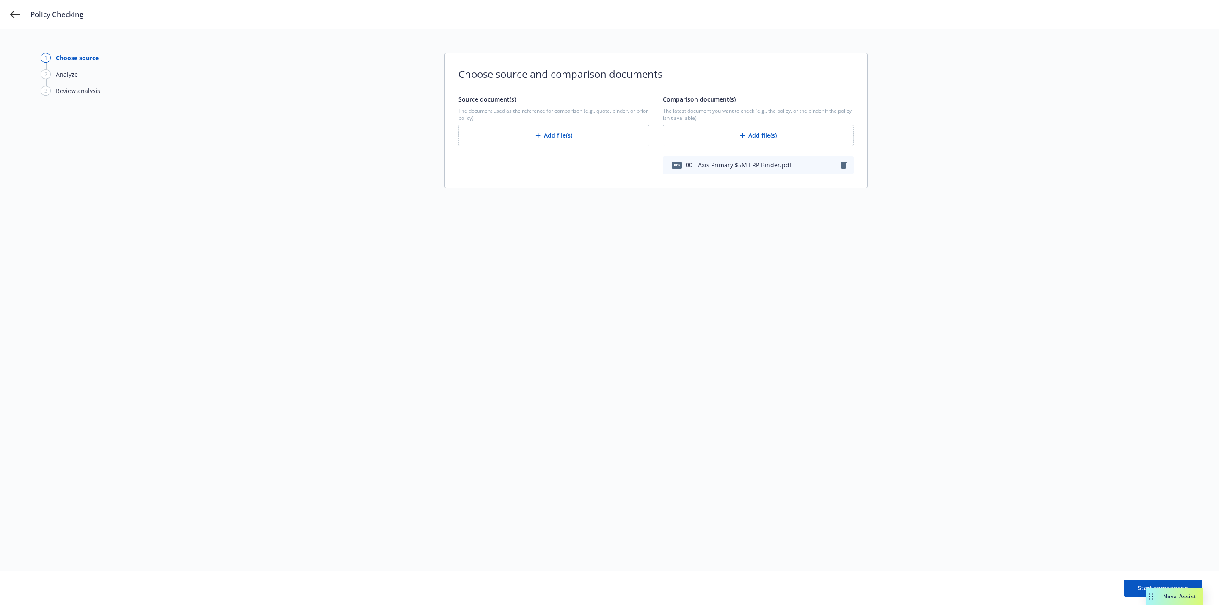
click at [547, 136] on button "Add file(s)" at bounding box center [554, 135] width 191 height 21
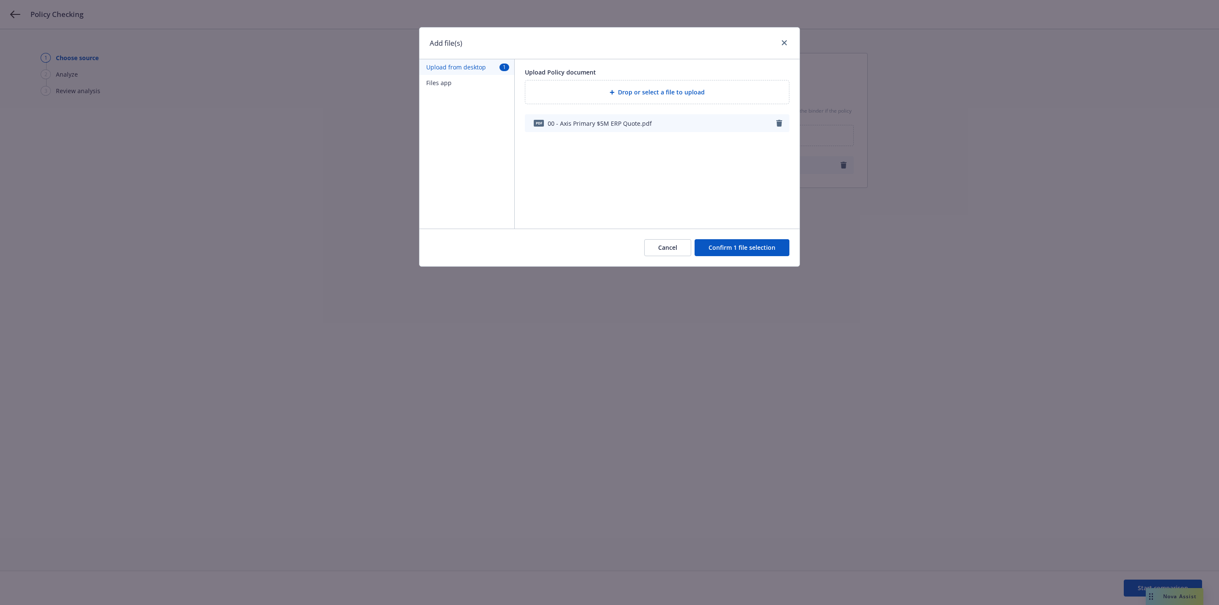
click at [752, 252] on button "Confirm 1 file selection" at bounding box center [742, 247] width 95 height 17
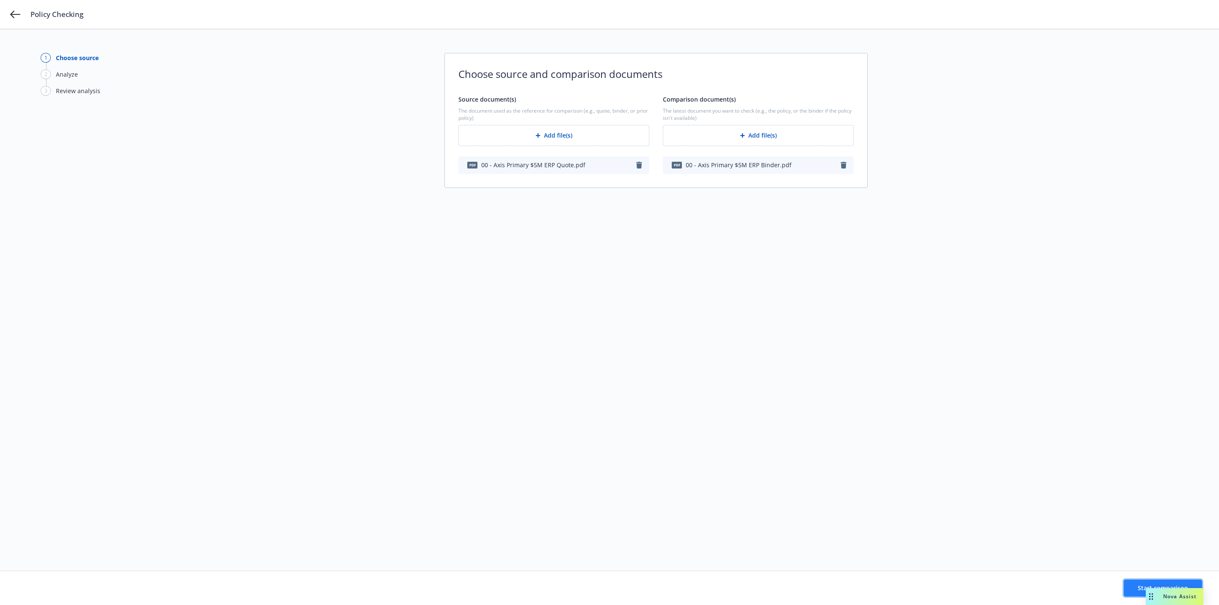
click at [1133, 594] on button "Start comparison" at bounding box center [1163, 588] width 78 height 17
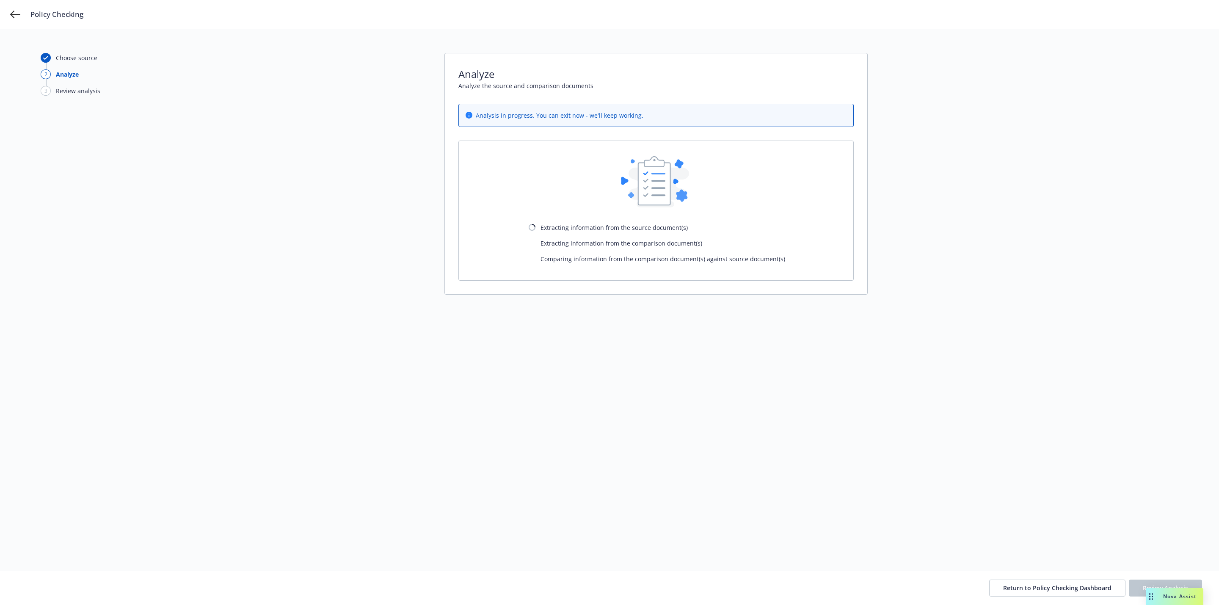
click at [496, 297] on div "Choose source 2 Analyze 3 Review analysis Analyze Analyze the source and compar…" at bounding box center [610, 300] width 1138 height 494
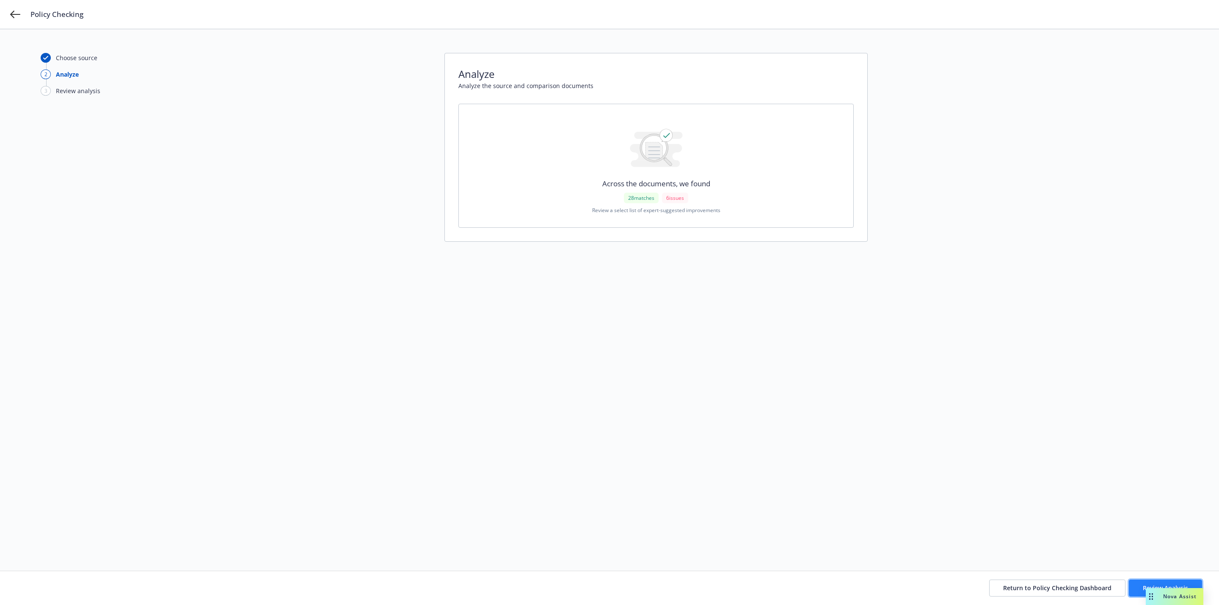
click at [1132, 581] on button "Review Analysis" at bounding box center [1165, 588] width 73 height 17
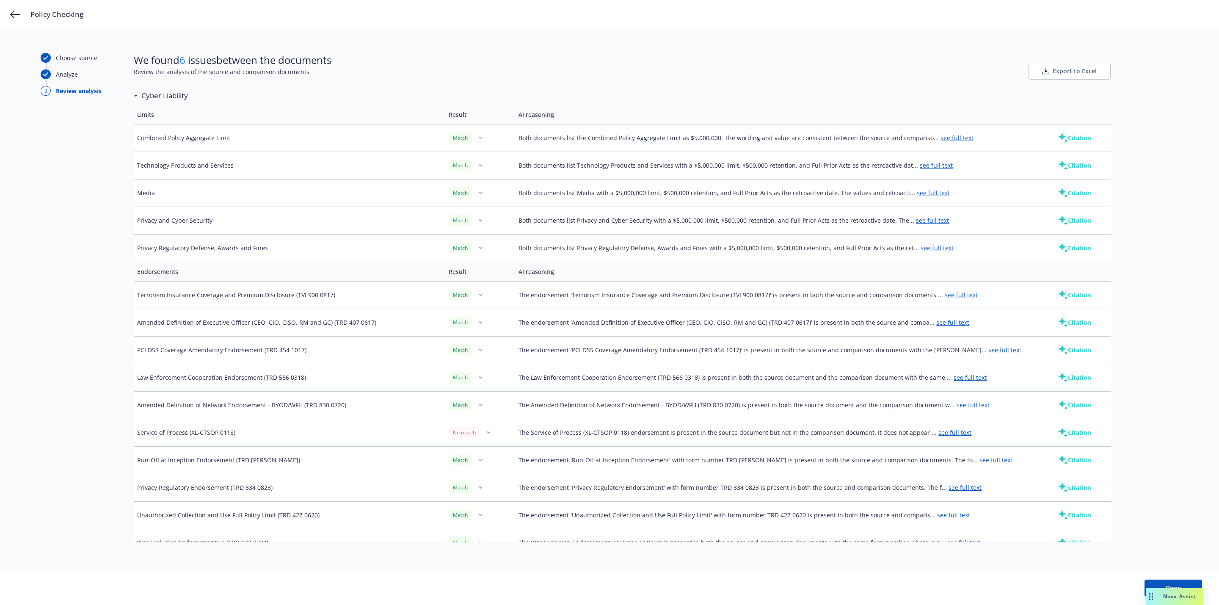
scroll to position [318, 0]
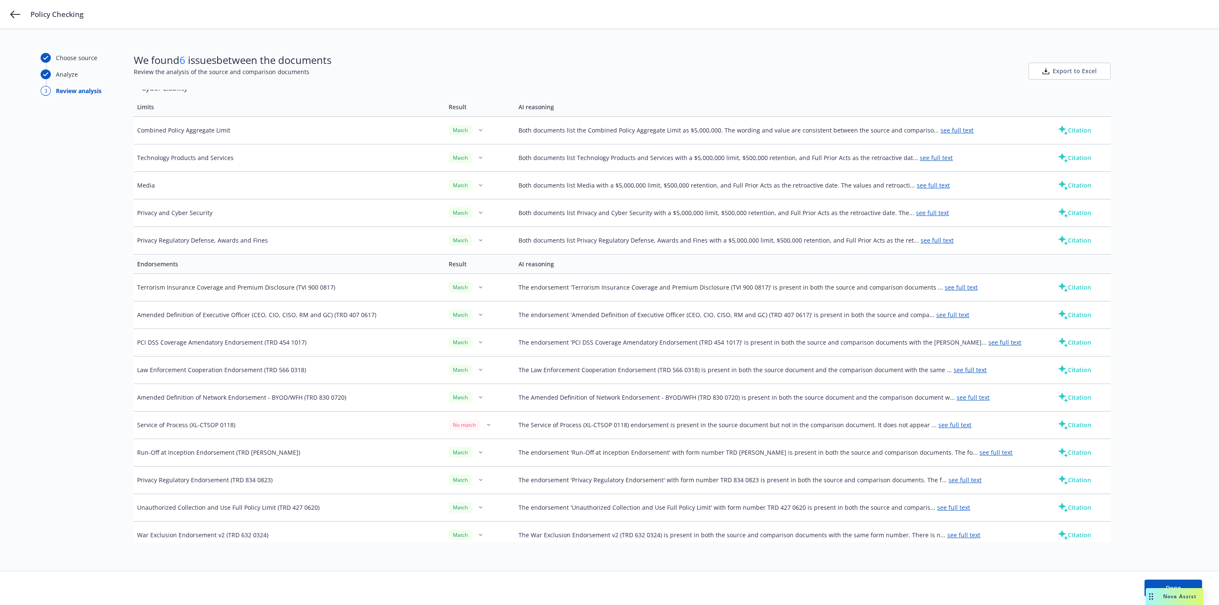
click at [939, 429] on link "see full text" at bounding box center [955, 425] width 33 height 8
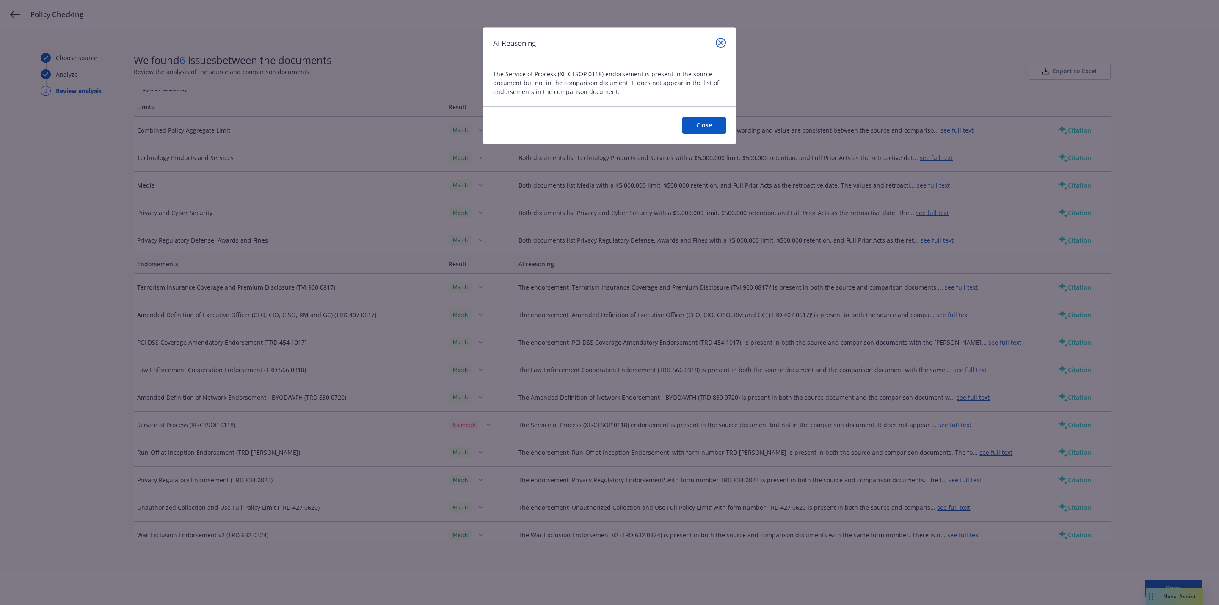
click at [719, 44] on icon "close" at bounding box center [721, 42] width 5 height 5
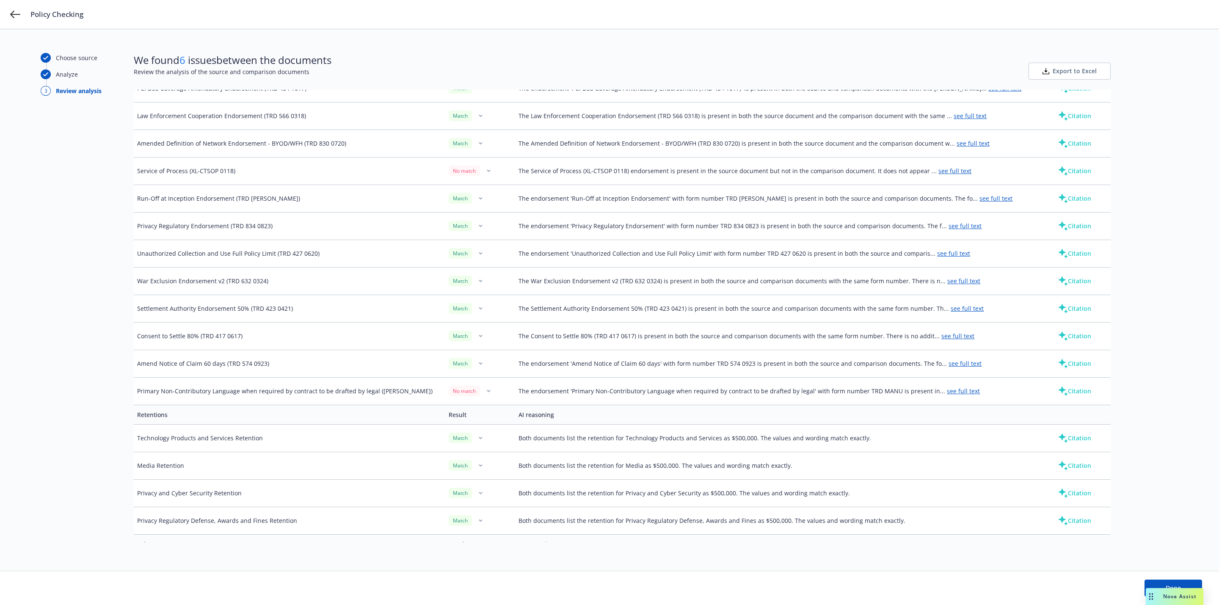
scroll to position [675, 0]
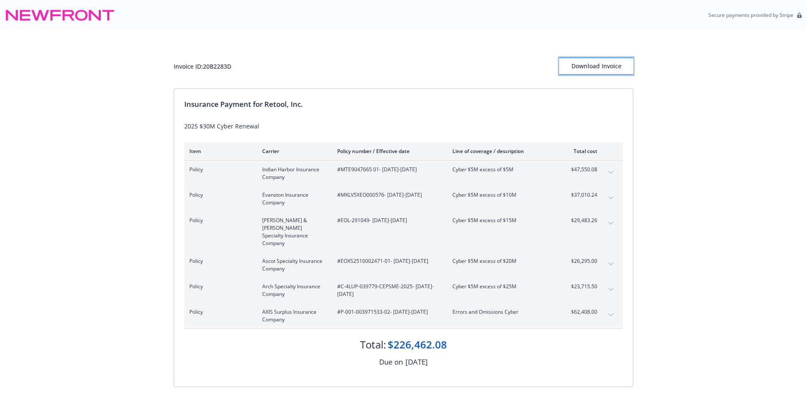
click at [629, 62] on button "Download Invoice" at bounding box center [596, 66] width 74 height 17
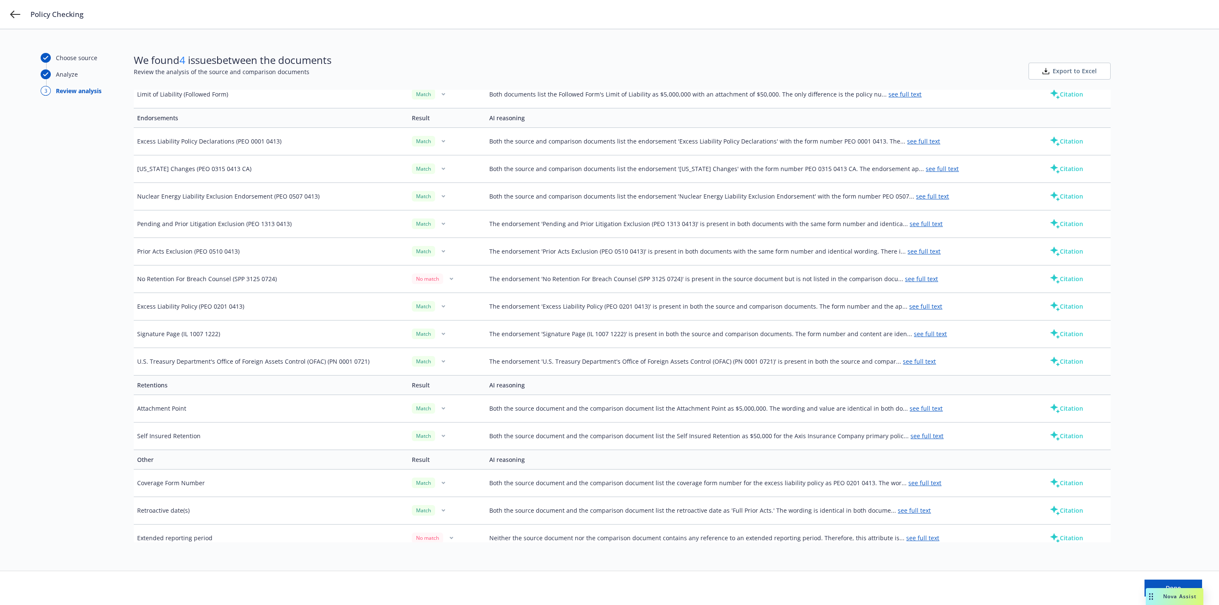
scroll to position [397, 0]
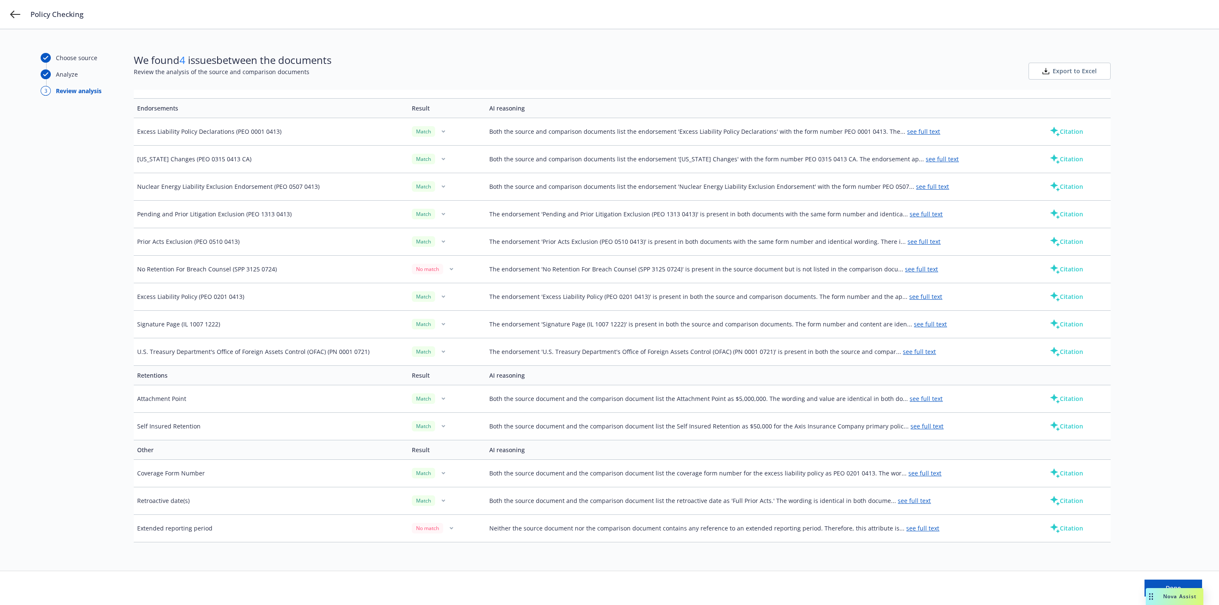
click at [1154, 579] on div "Done" at bounding box center [609, 588] width 1219 height 34
click at [1154, 582] on button "Done" at bounding box center [1174, 588] width 58 height 17
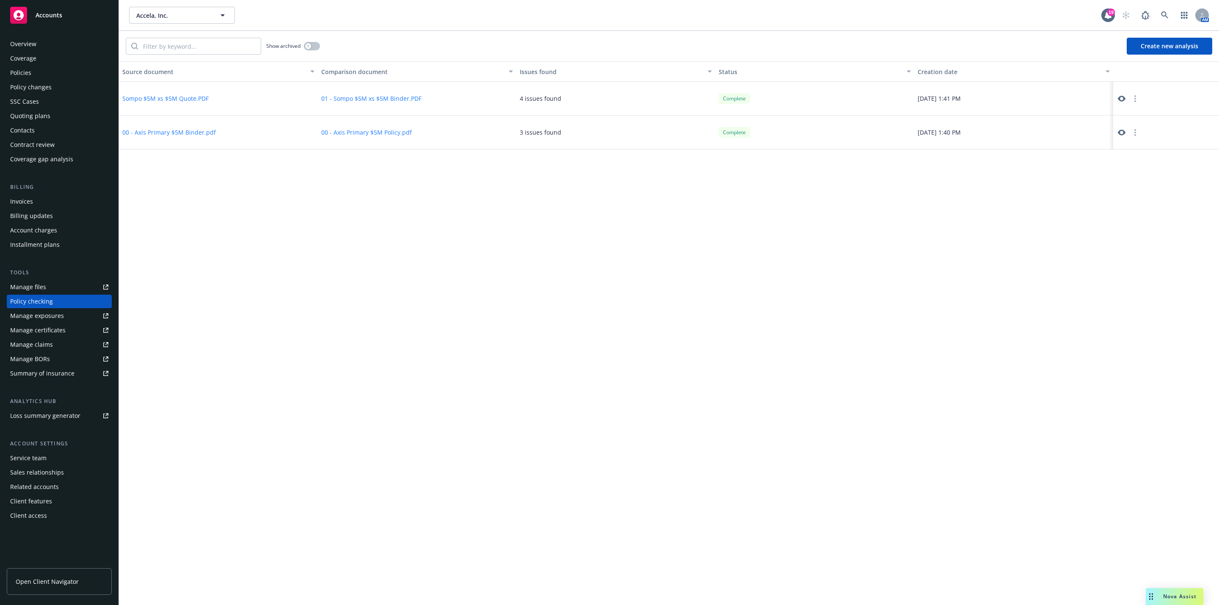
click at [1121, 131] on icon at bounding box center [1122, 133] width 8 height 8
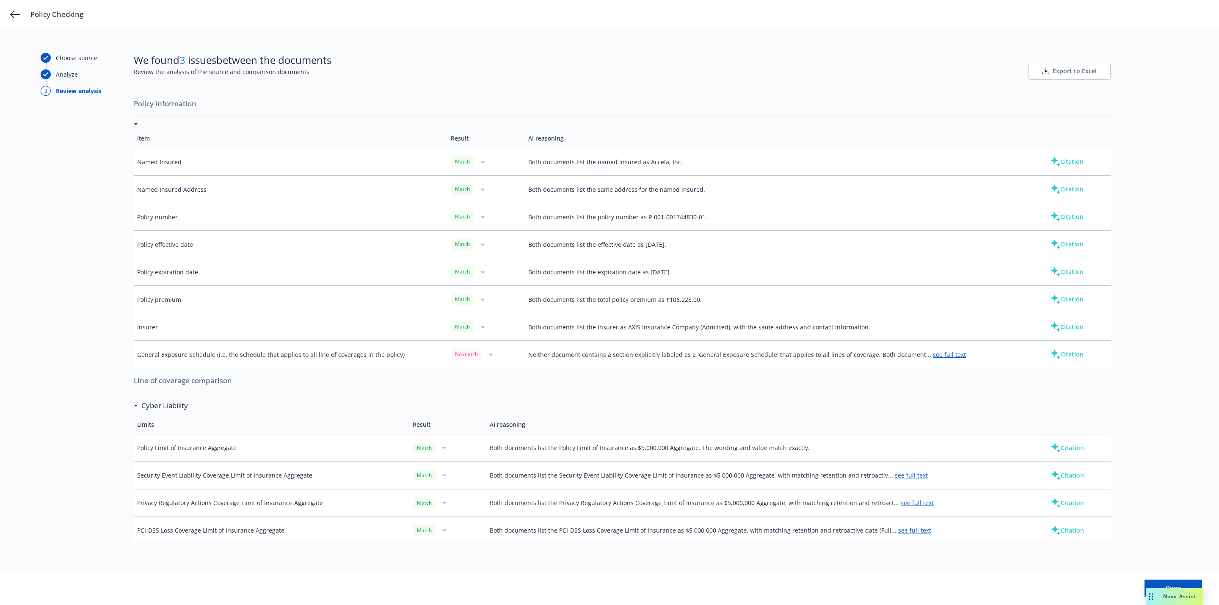
click at [940, 357] on link "see full text" at bounding box center [949, 355] width 33 height 8
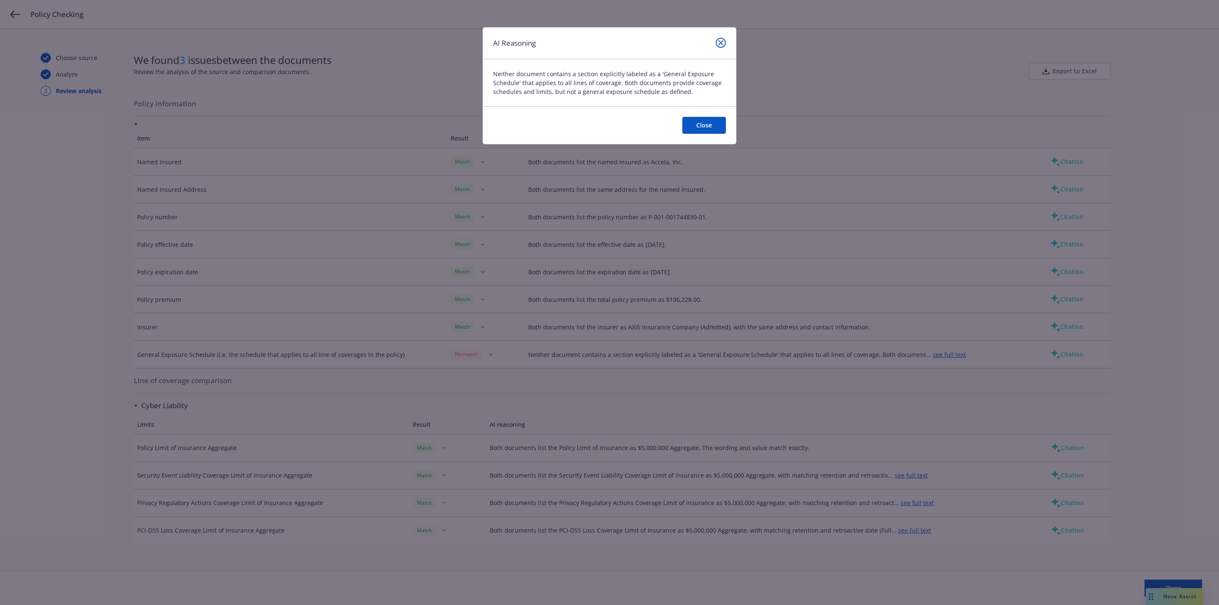
click at [725, 41] on link "close" at bounding box center [721, 43] width 10 height 10
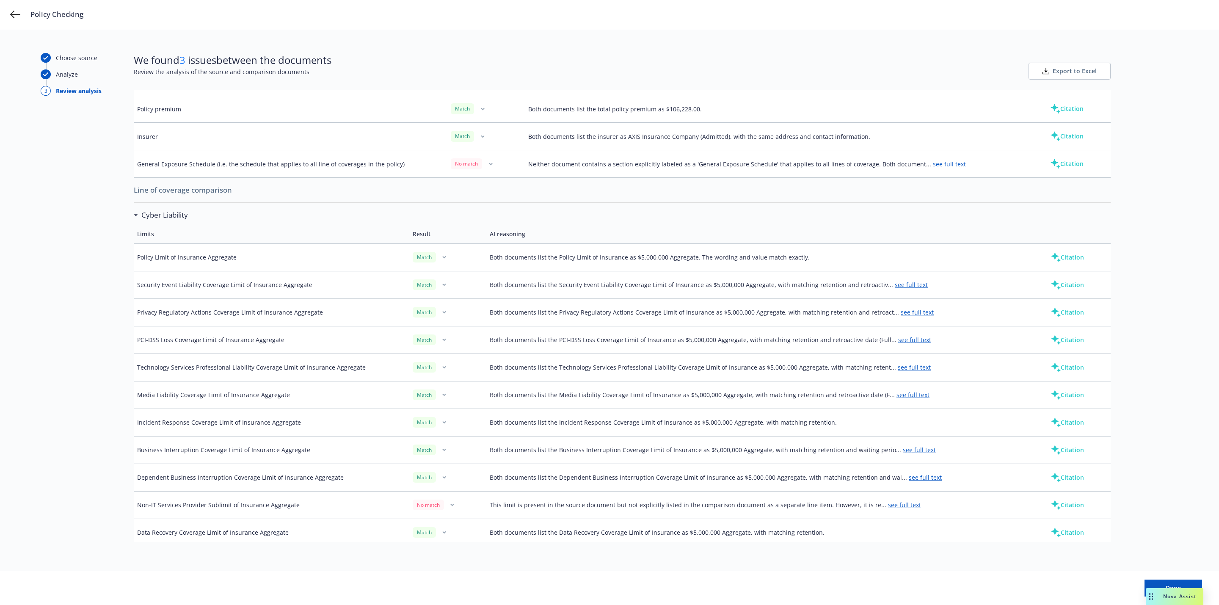
scroll to position [254, 0]
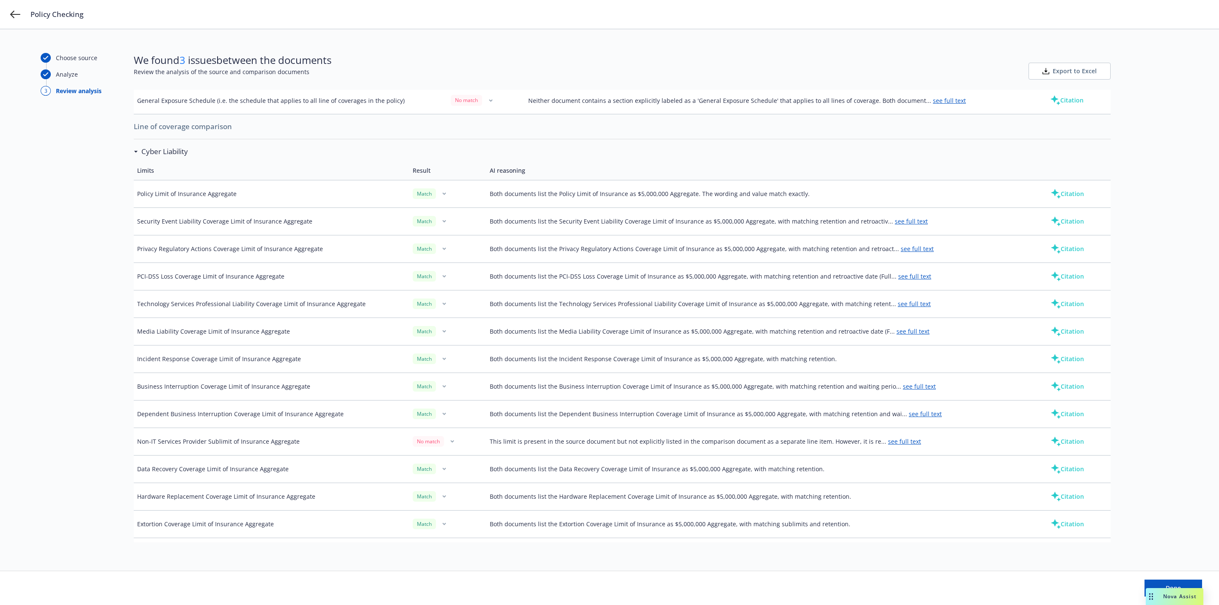
click at [895, 445] on link "see full text" at bounding box center [904, 441] width 33 height 8
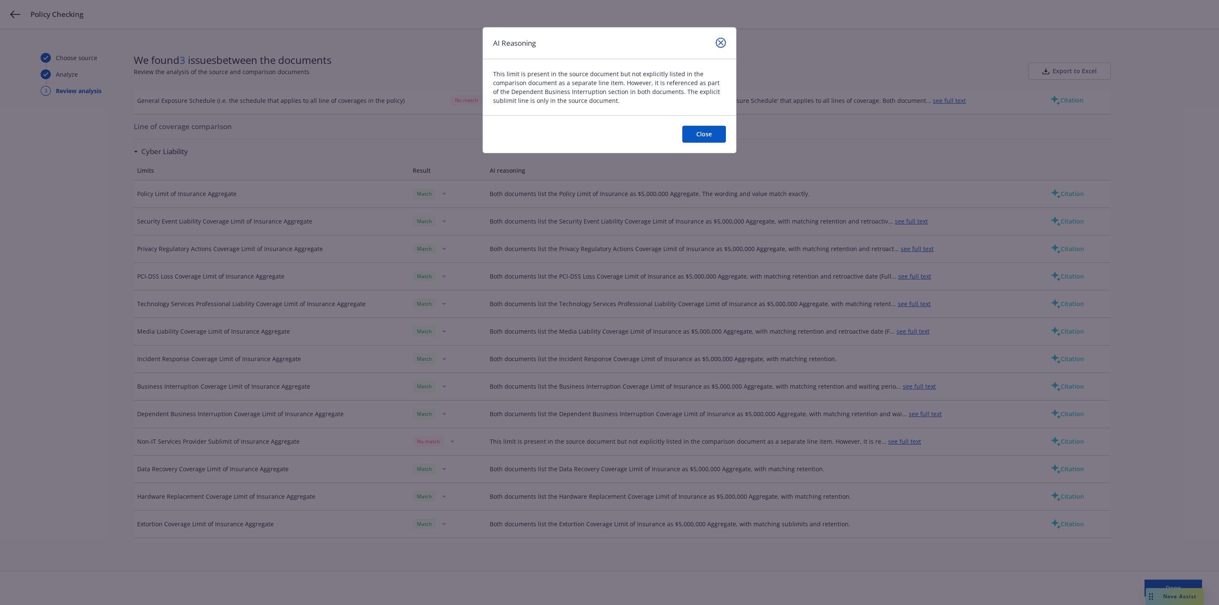
click at [719, 42] on icon "close" at bounding box center [721, 42] width 5 height 5
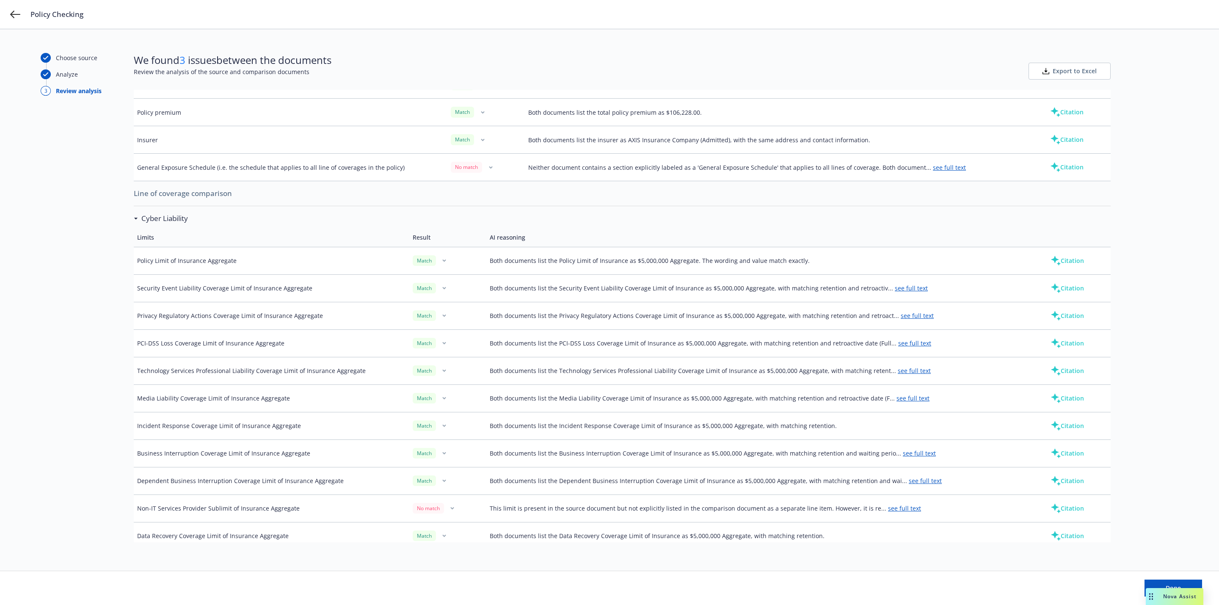
scroll to position [0, 0]
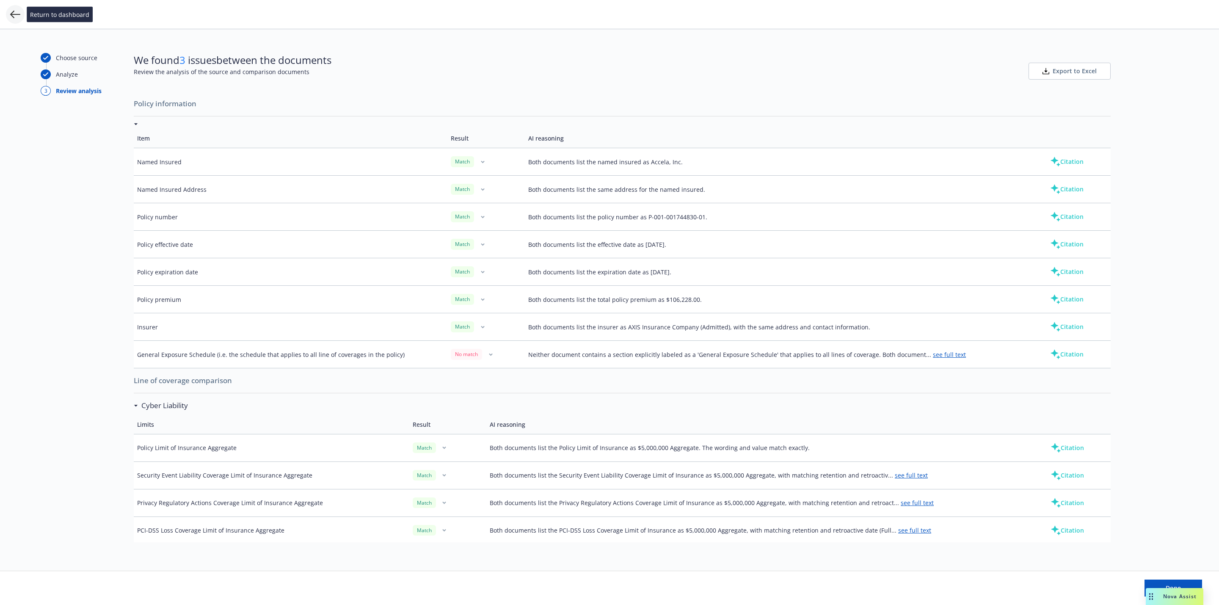
click at [15, 11] on icon at bounding box center [15, 14] width 10 height 10
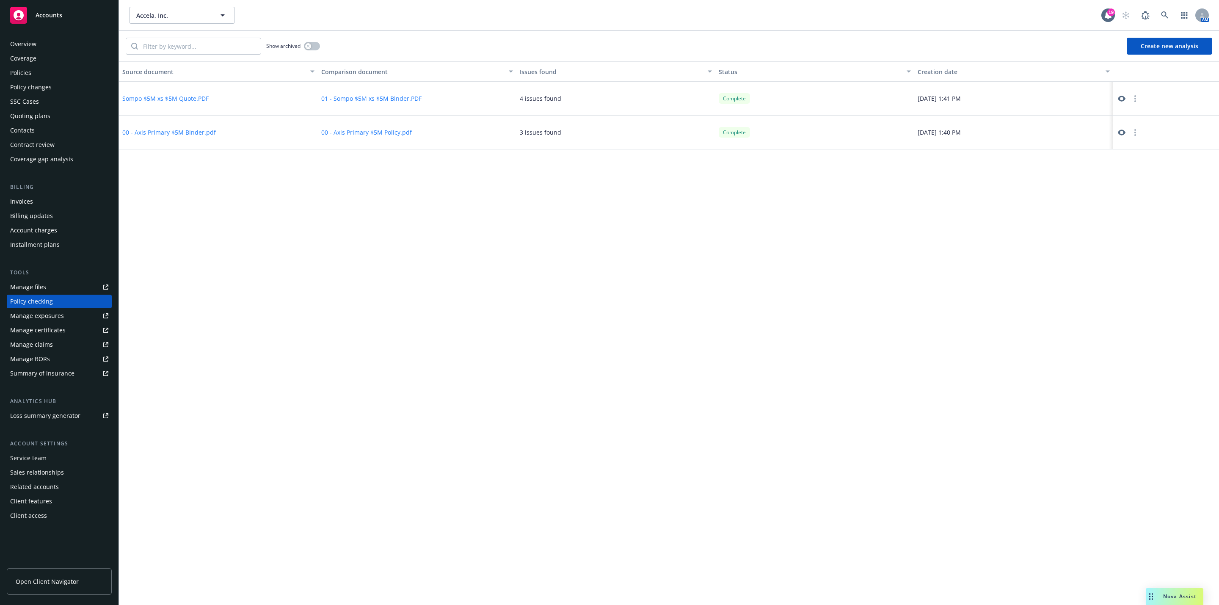
click at [186, 129] on button "00 - Axis Primary $5M Binder.pdf" at bounding box center [169, 132] width 94 height 9
click at [634, 145] on div "3 issues found" at bounding box center [616, 133] width 199 height 34
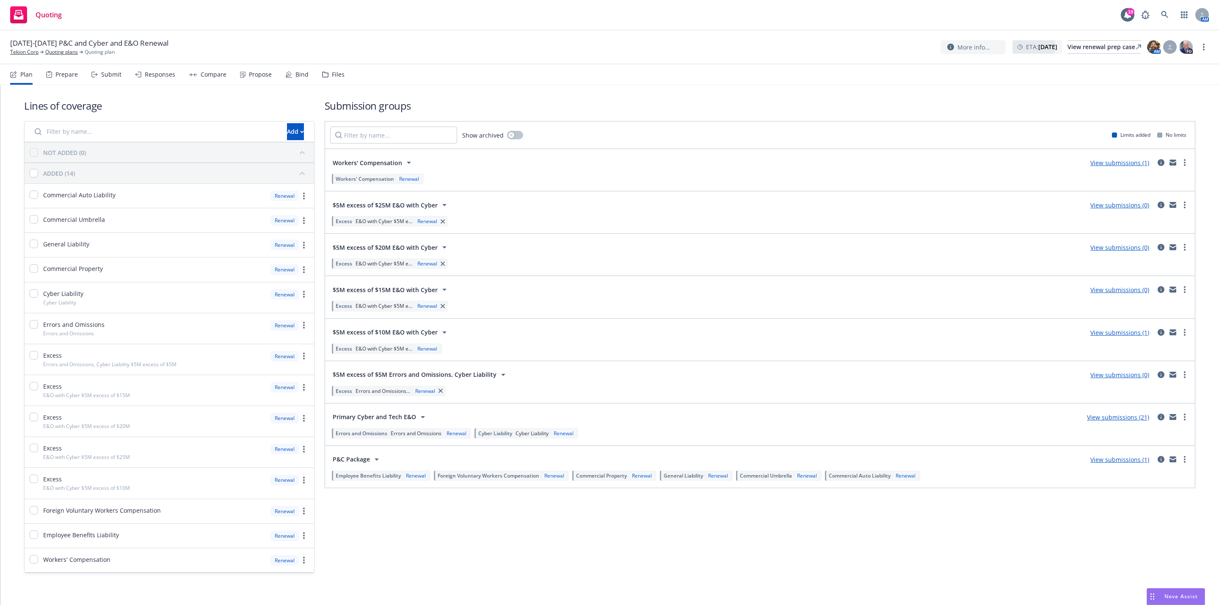
click at [1113, 420] on link "View submissions (21)" at bounding box center [1118, 417] width 62 height 8
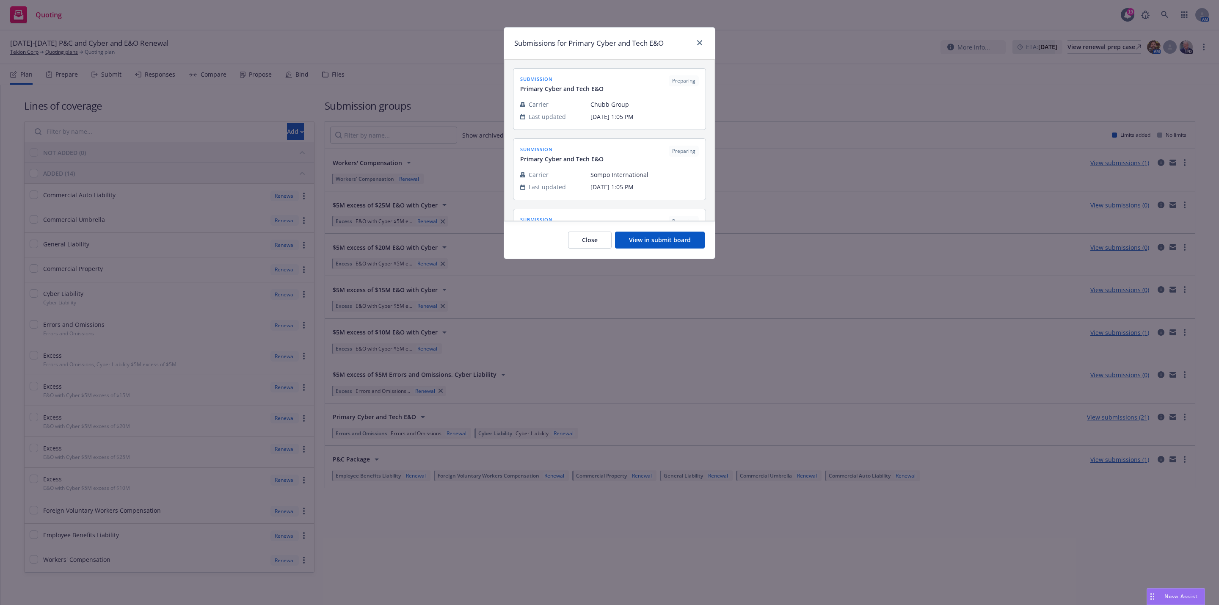
click at [676, 230] on div "Close View in submit board" at bounding box center [609, 240] width 211 height 38
click at [671, 243] on button "View in submit board" at bounding box center [660, 240] width 90 height 17
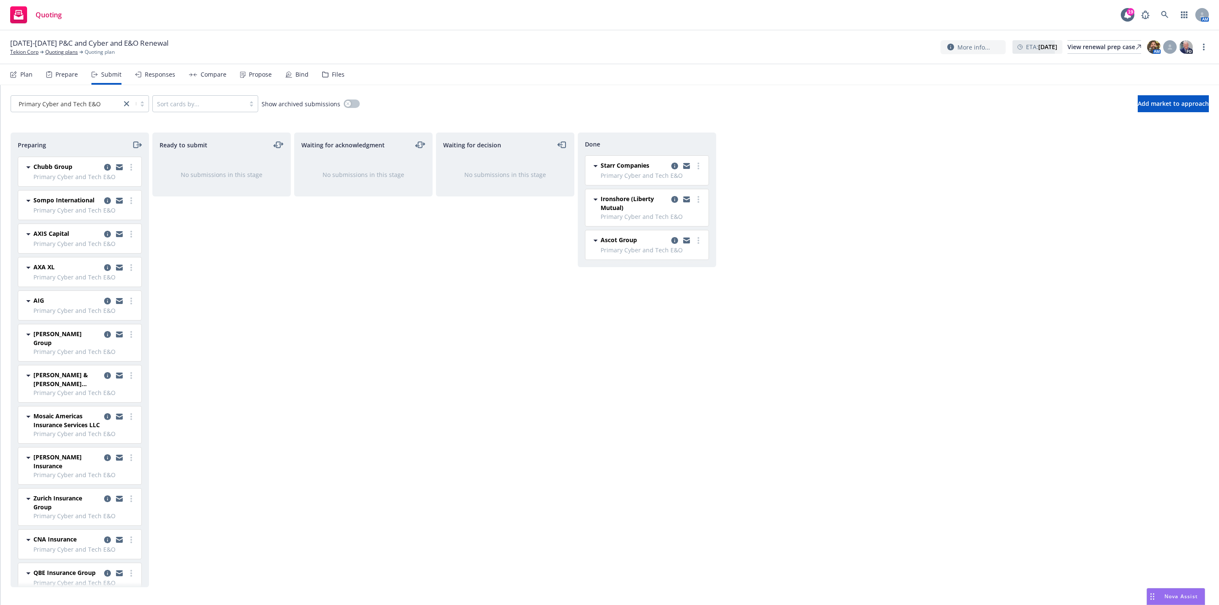
click at [709, 304] on div "Done Starr Companies Primary Cyber and Tech E&O Thursday, September 11, 2025 at…" at bounding box center [647, 360] width 138 height 455
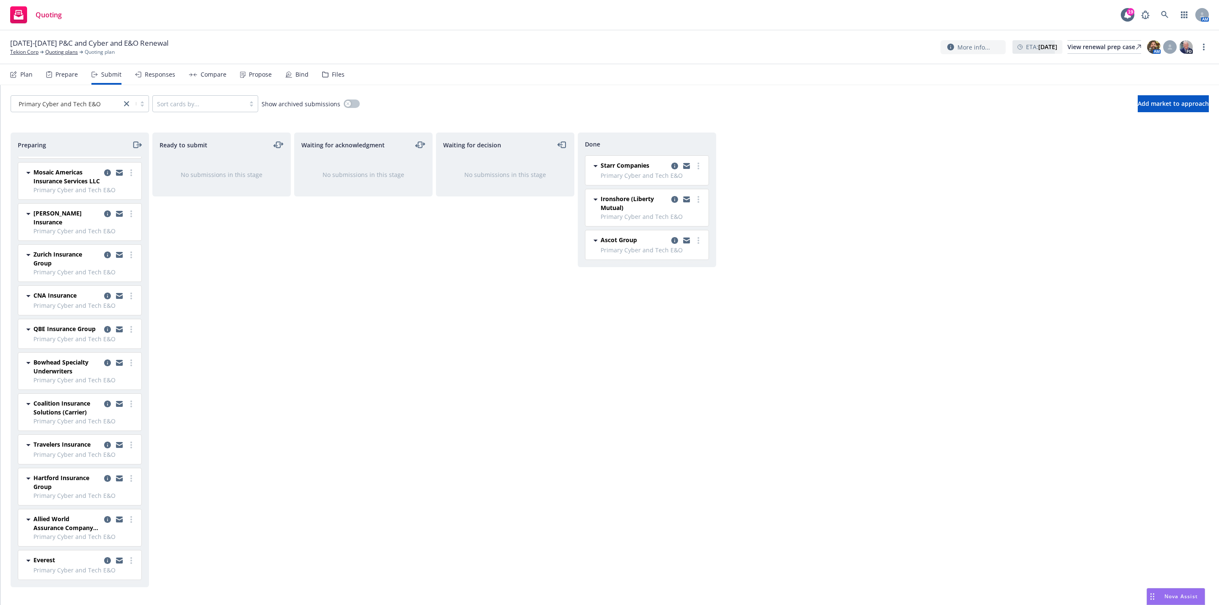
scroll to position [259, 0]
click at [126, 480] on link "more" at bounding box center [131, 478] width 10 height 10
click at [98, 423] on span "Add declined decision" at bounding box center [82, 426] width 83 height 8
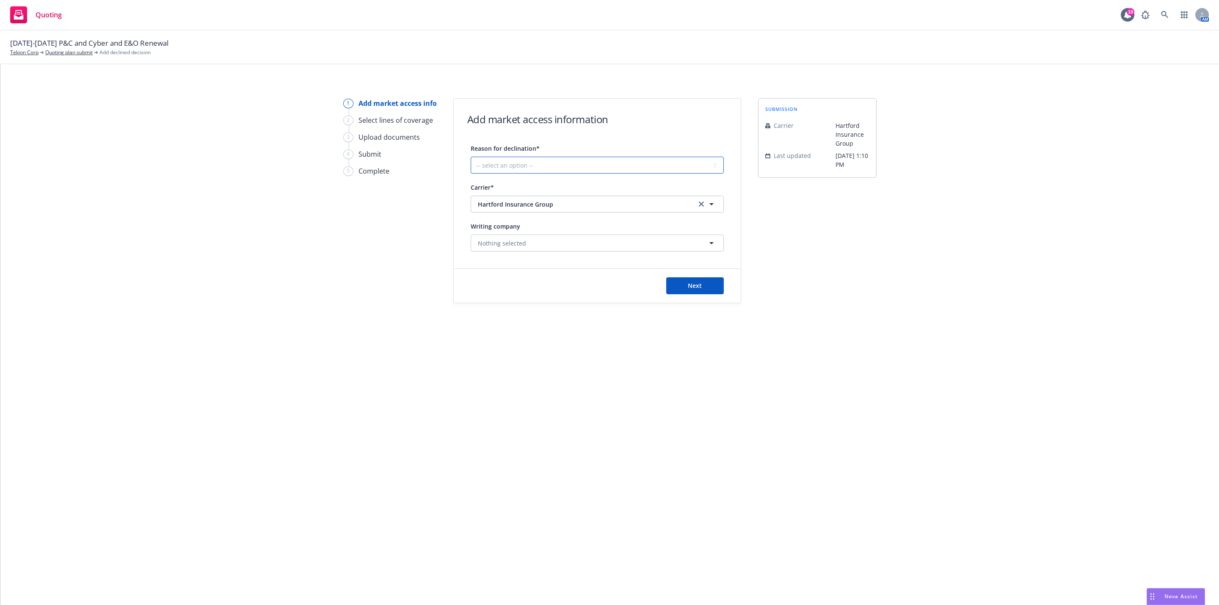
click at [547, 170] on select "-- select an option -- Cannot compete with other markets Carrier non-renewed Ca…" at bounding box center [597, 165] width 253 height 17
select select "CLIENT_CLAIM_LOSS_HISTORY"
click at [471, 157] on select "-- select an option -- Cannot compete with other markets Carrier non-renewed Ca…" at bounding box center [597, 165] width 253 height 17
click at [692, 285] on span "Next" at bounding box center [695, 286] width 14 height 8
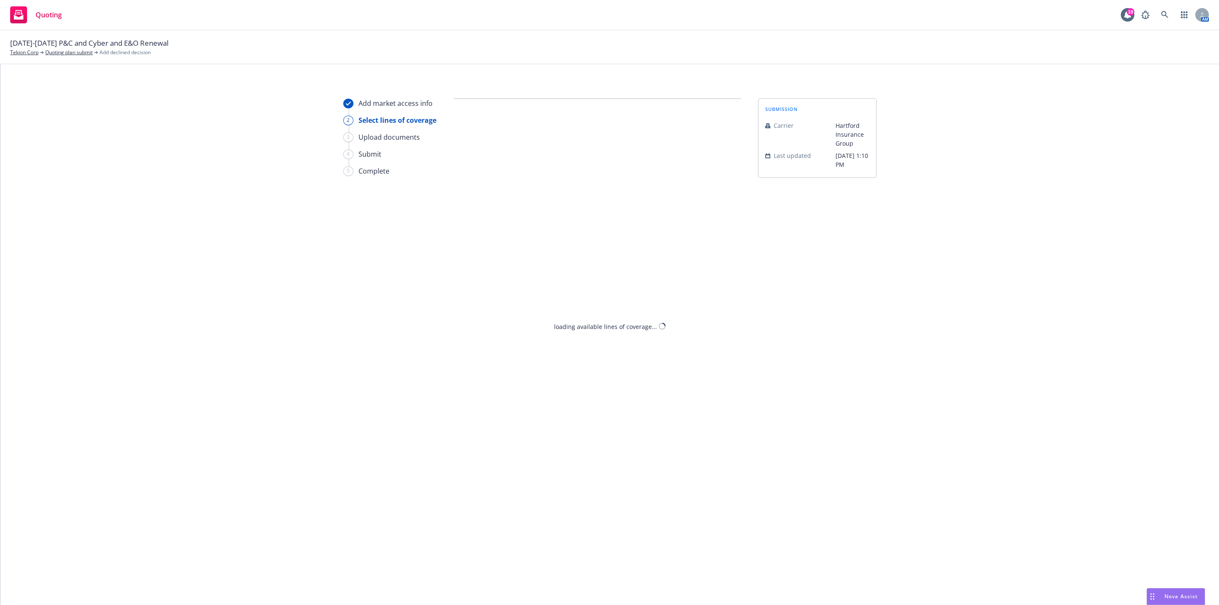
select select "CLIENT_CLAIM_LOSS_HISTORY"
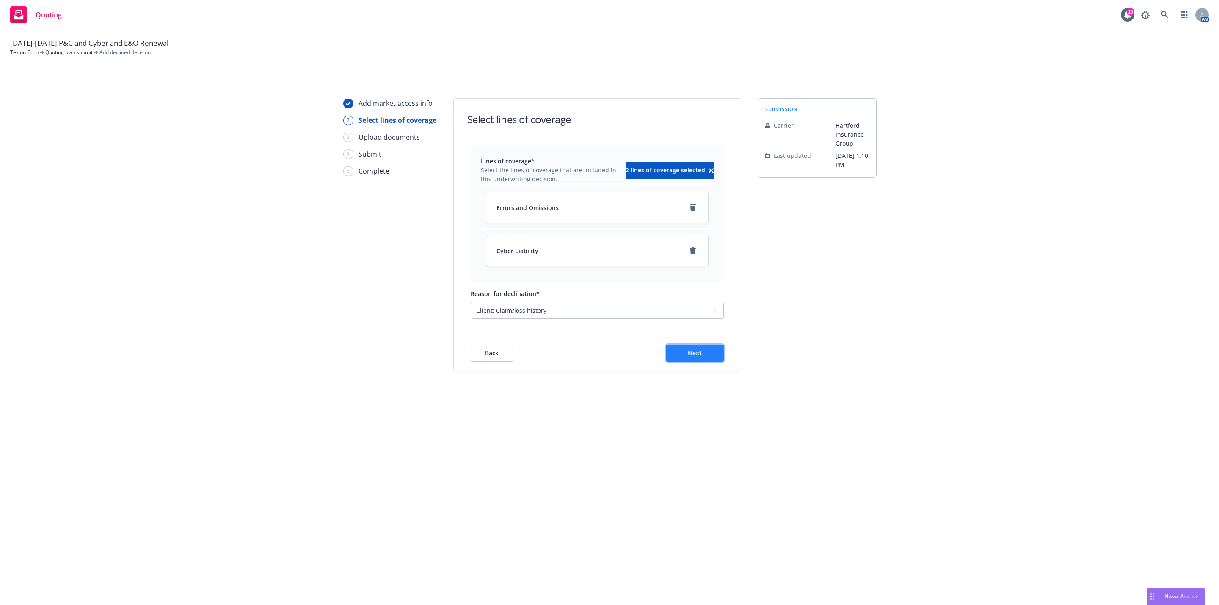
click at [691, 354] on span "Next" at bounding box center [695, 353] width 14 height 8
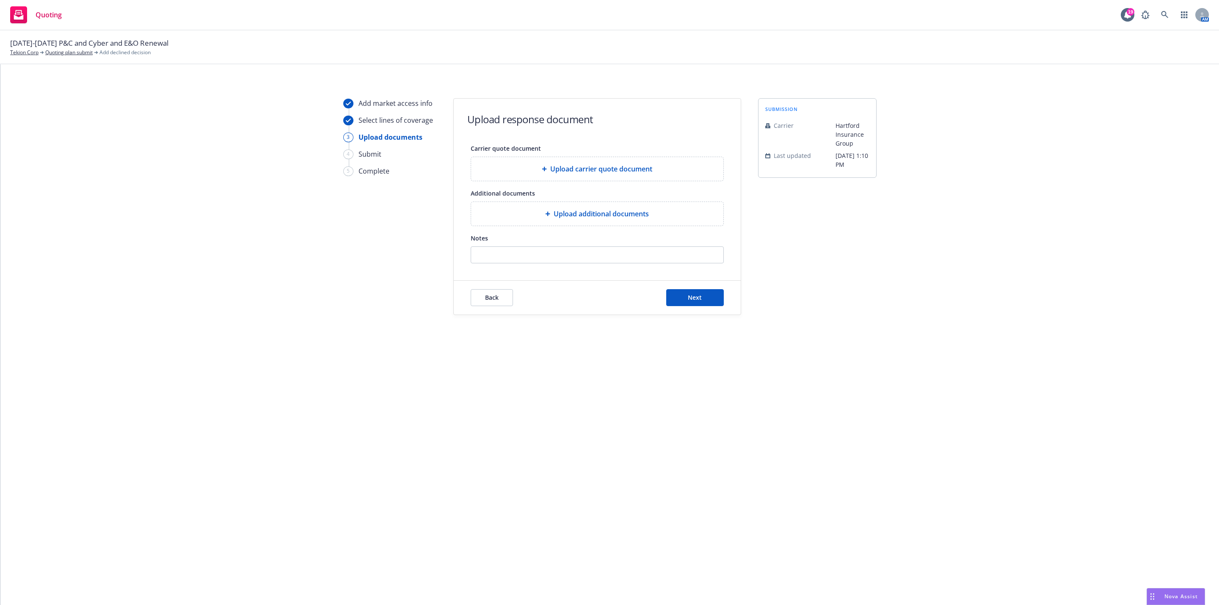
click at [695, 309] on div "Back Next" at bounding box center [597, 298] width 287 height 34
click at [694, 306] on button "Next" at bounding box center [695, 297] width 58 height 17
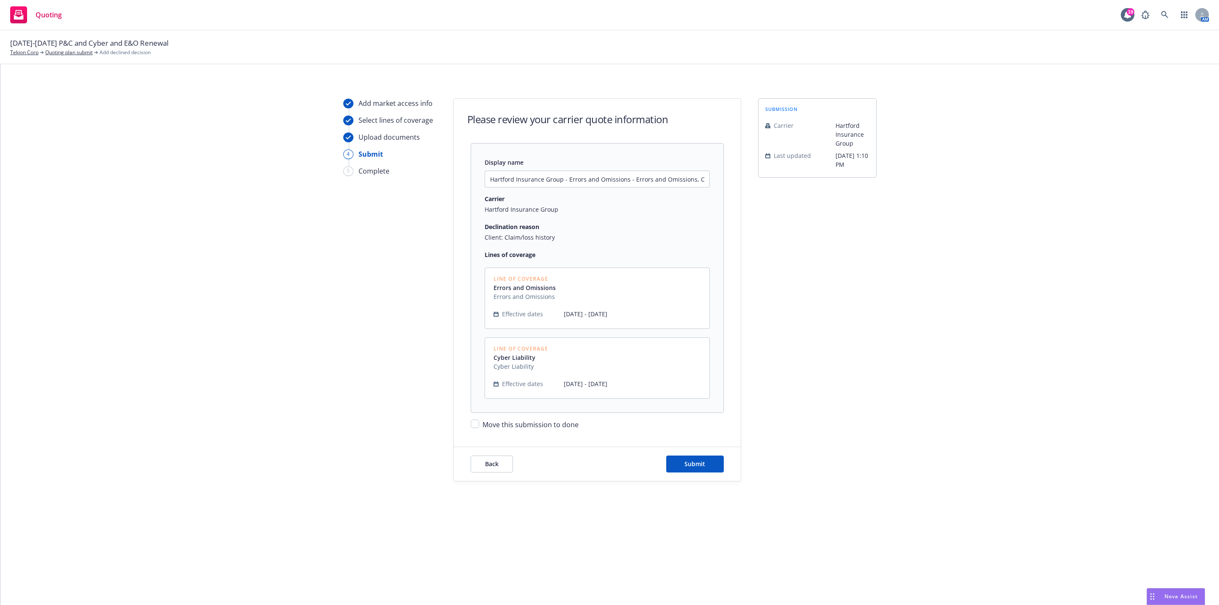
click at [529, 427] on span "Move this submission to done" at bounding box center [531, 424] width 96 height 9
click at [479, 427] on input "Move this submission to done" at bounding box center [475, 424] width 8 height 8
checkbox input "true"
click at [704, 462] on span "Submit" at bounding box center [695, 464] width 21 height 8
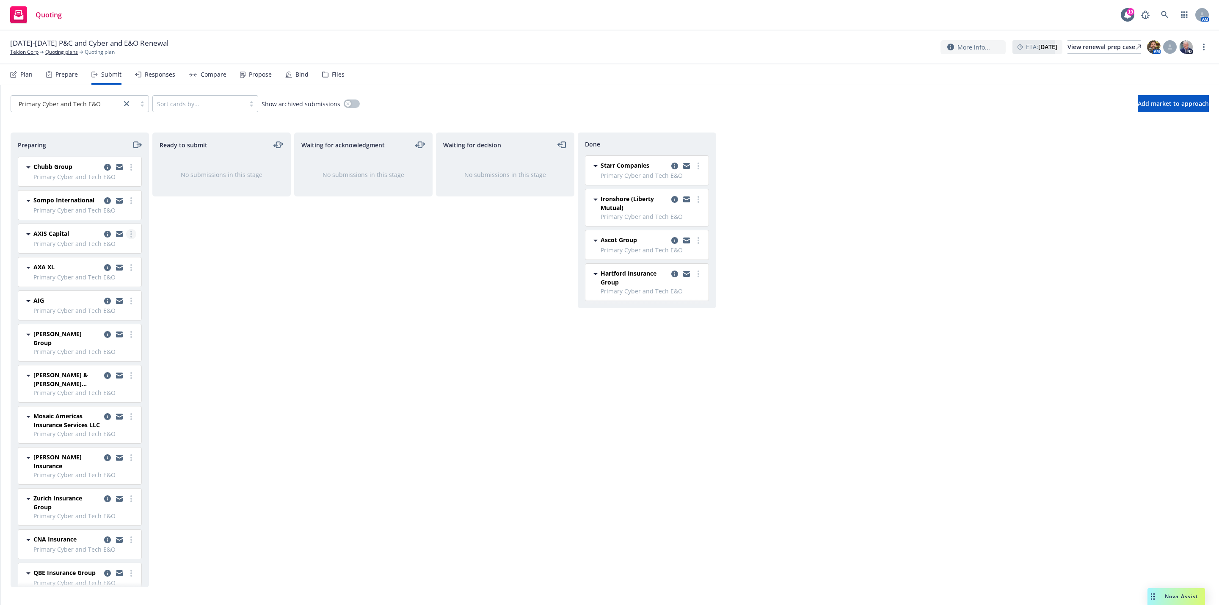
click at [130, 238] on circle "more" at bounding box center [131, 237] width 2 height 2
click at [90, 329] on span "Add declined decision" at bounding box center [82, 328] width 83 height 8
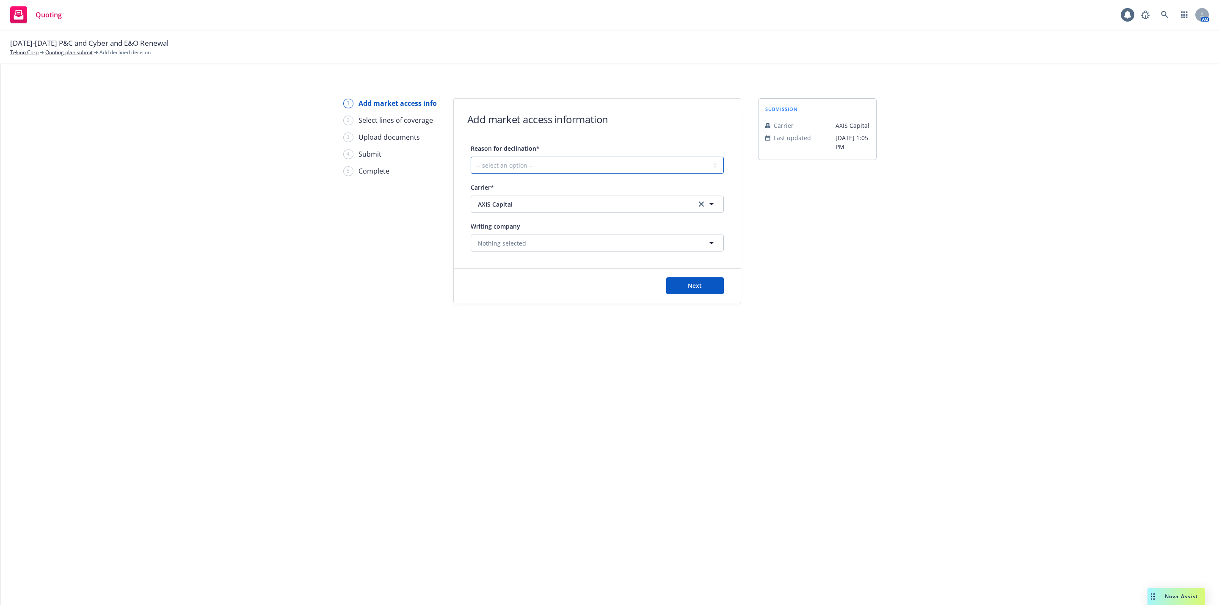
click at [488, 171] on select "-- select an option -- Cannot compete with other markets Carrier non-renewed Ca…" at bounding box center [597, 165] width 253 height 17
select select "DOES_NOT_FIT_UNDERWRITER_APPETITE"
click at [471, 157] on select "-- select an option -- Cannot compete with other markets Carrier non-renewed Ca…" at bounding box center [597, 165] width 253 height 17
click at [680, 290] on button "Next" at bounding box center [695, 285] width 58 height 17
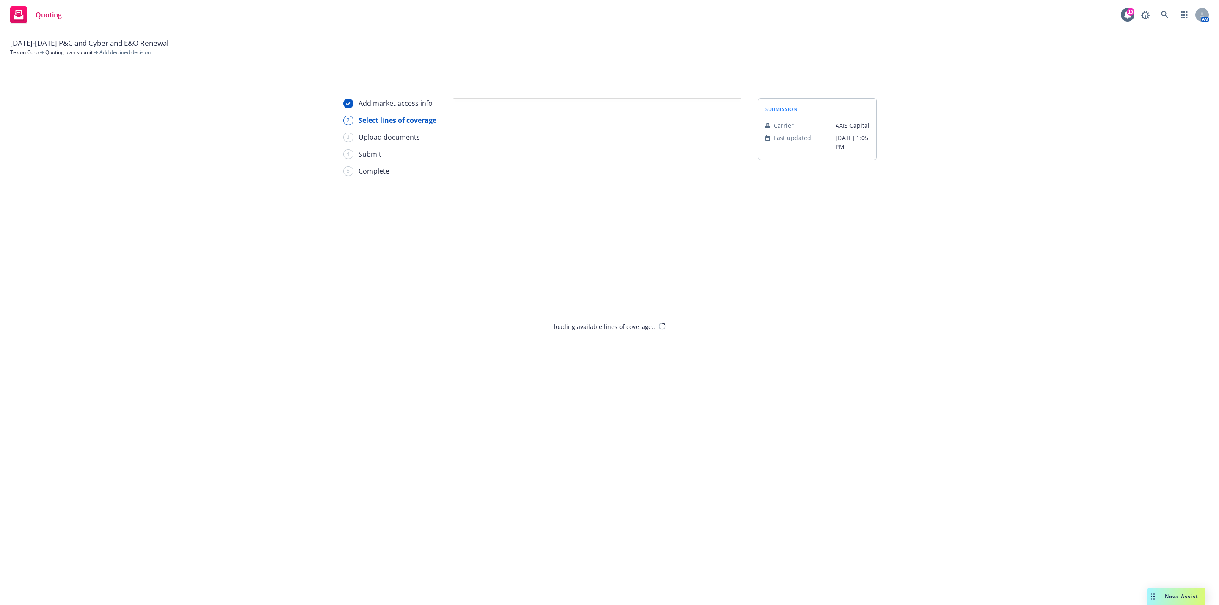
select select "DOES_NOT_FIT_UNDERWRITER_APPETITE"
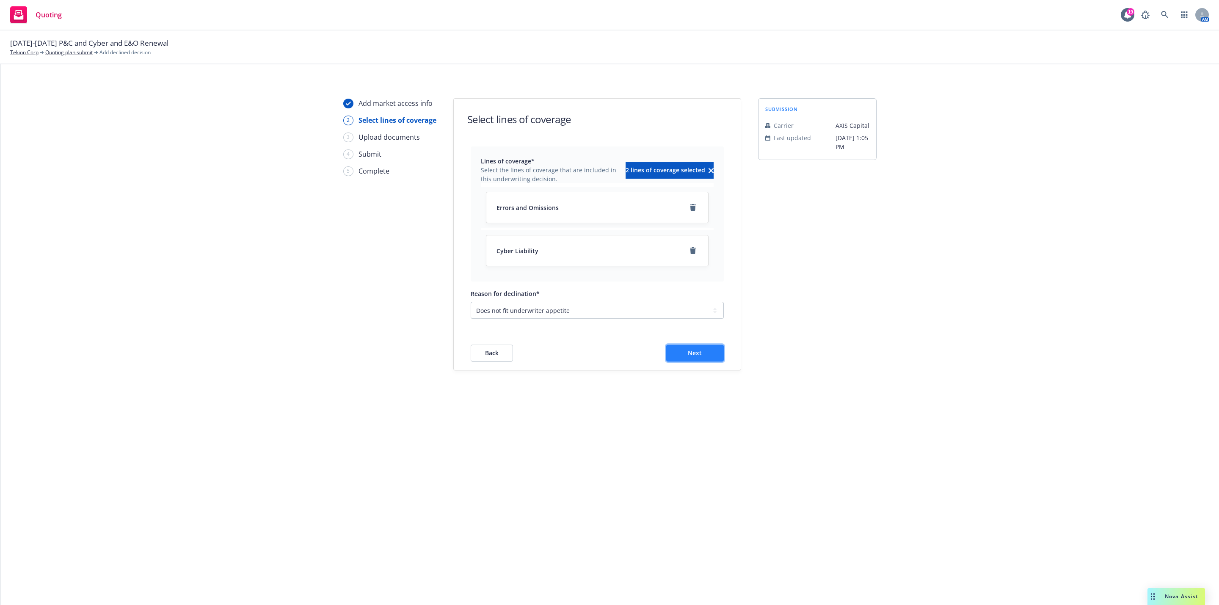
click at [696, 356] on span "Next" at bounding box center [695, 353] width 14 height 8
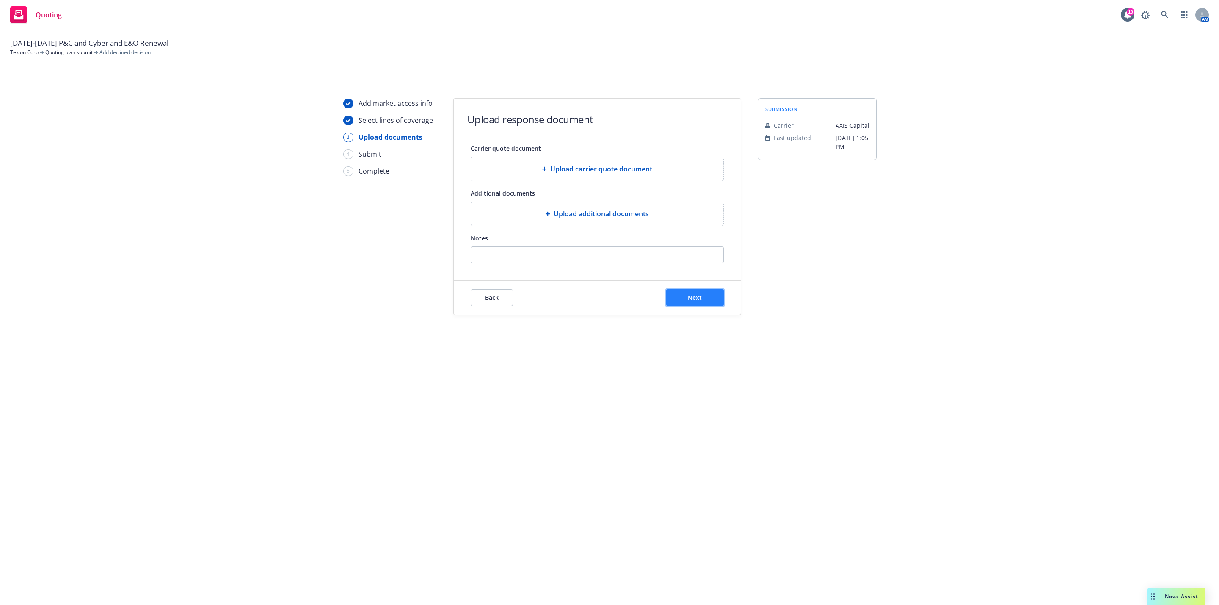
click at [696, 306] on button "Next" at bounding box center [695, 297] width 58 height 17
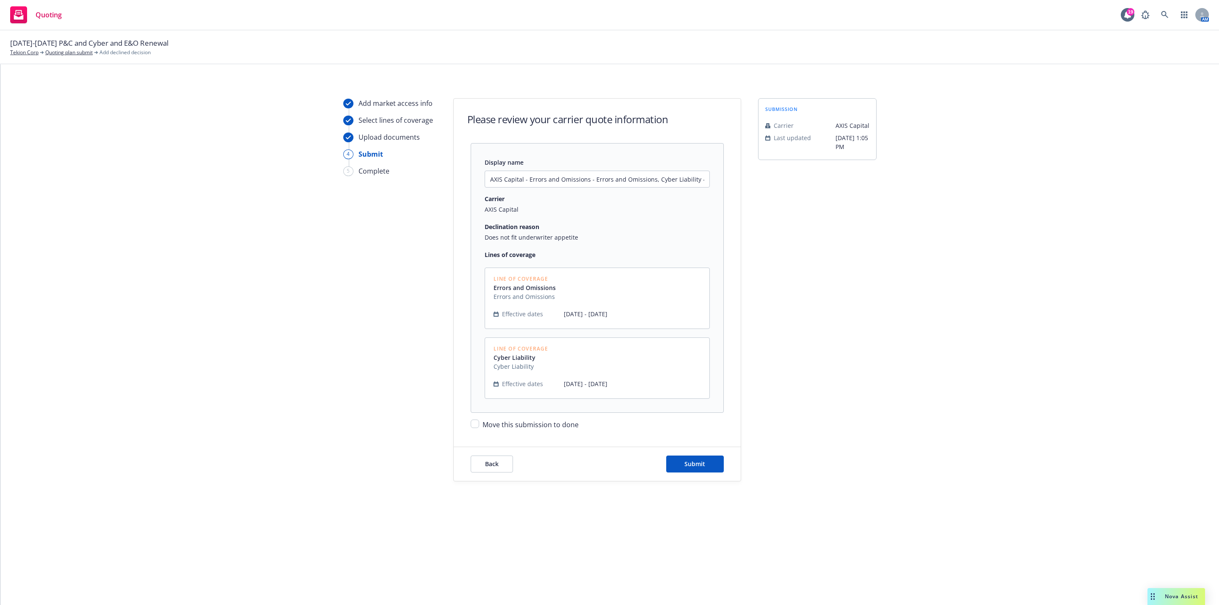
click at [526, 429] on span "Move this submission to done" at bounding box center [531, 424] width 96 height 9
click at [479, 428] on input "Move this submission to done" at bounding box center [475, 424] width 8 height 8
checkbox input "true"
click at [688, 467] on span "Submit" at bounding box center [695, 464] width 21 height 8
